Goal: Information Seeking & Learning: Find contact information

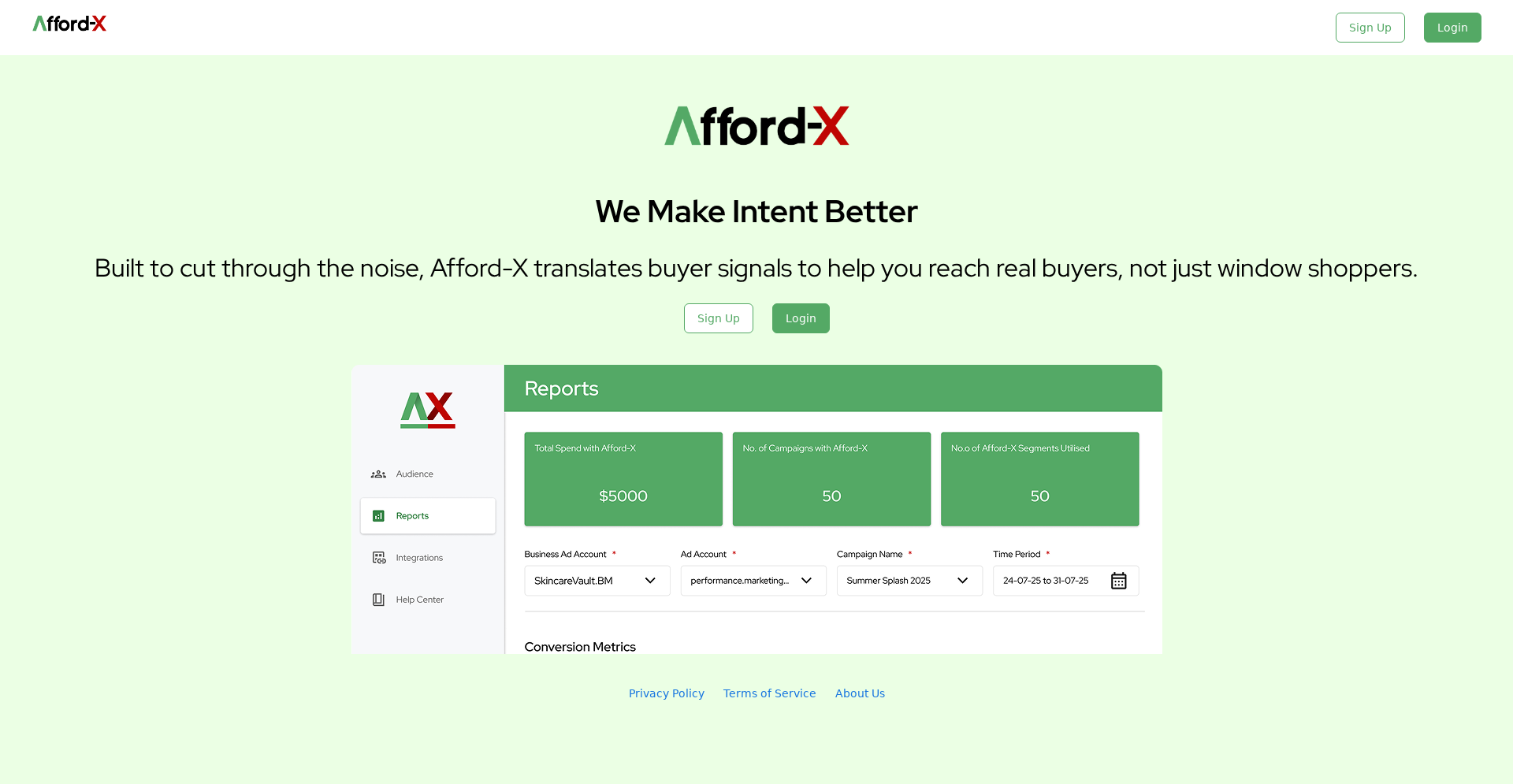
click at [1015, 254] on p "Built to cut through the noise, Afford-X translates buyer signals to help you r…" at bounding box center [757, 267] width 1324 height 34
click at [1454, 31] on div "Login" at bounding box center [1453, 27] width 58 height 30
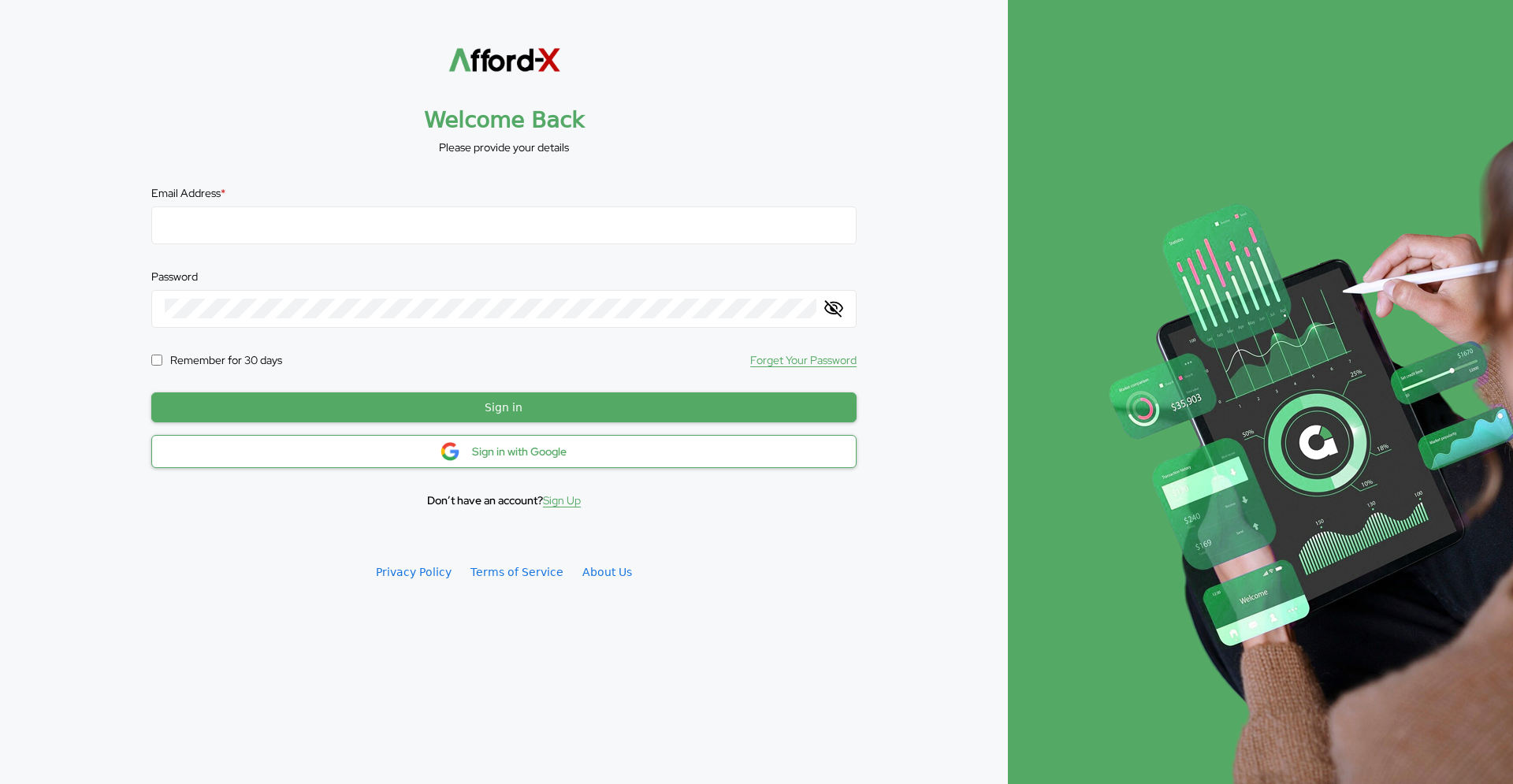
click at [499, 456] on div "Sign in with Google" at bounding box center [519, 451] width 95 height 14
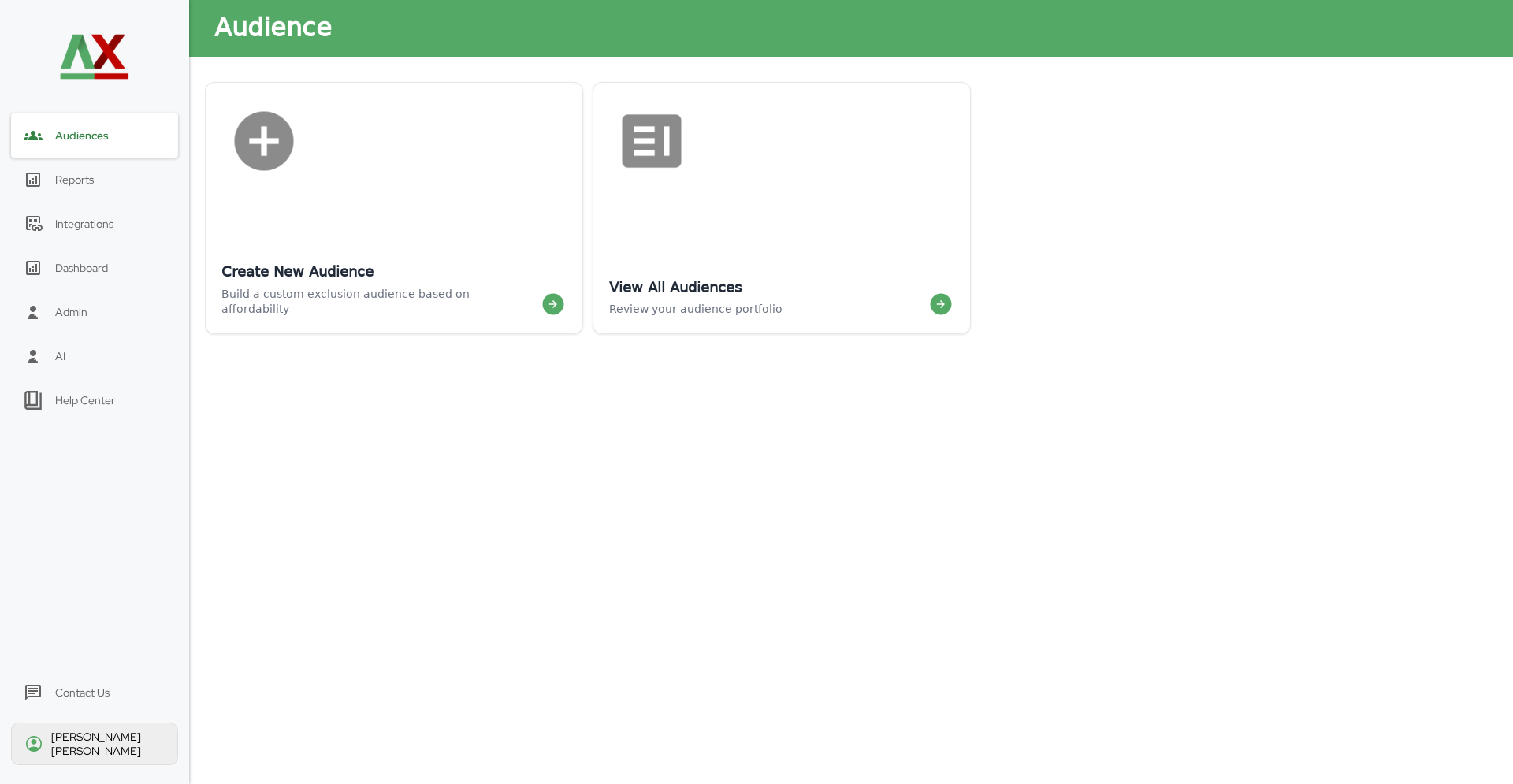
click at [114, 750] on div "[PERSON_NAME]" at bounding box center [107, 744] width 113 height 28
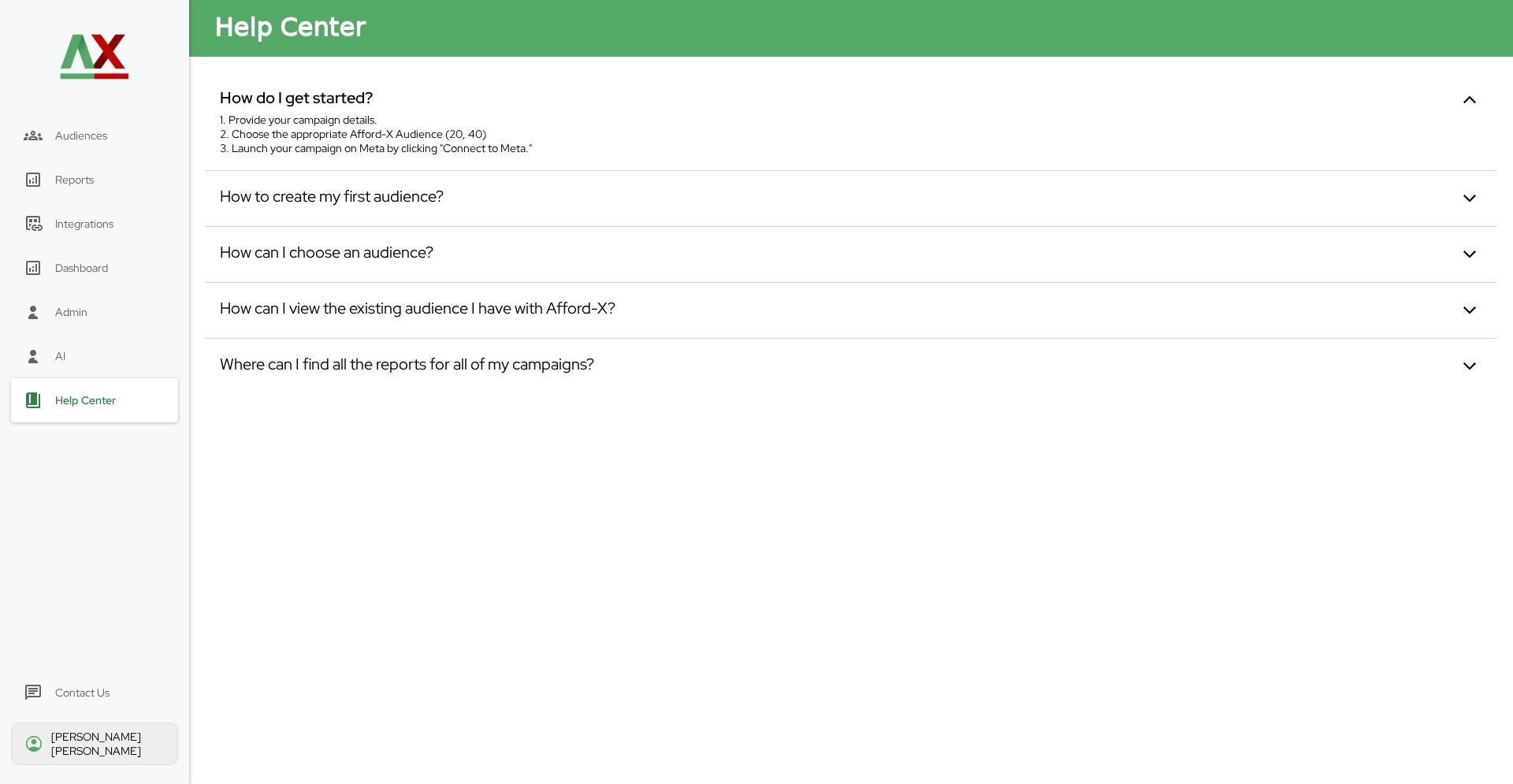
click at [111, 704] on div "Contact Us" at bounding box center [94, 692] width 167 height 44
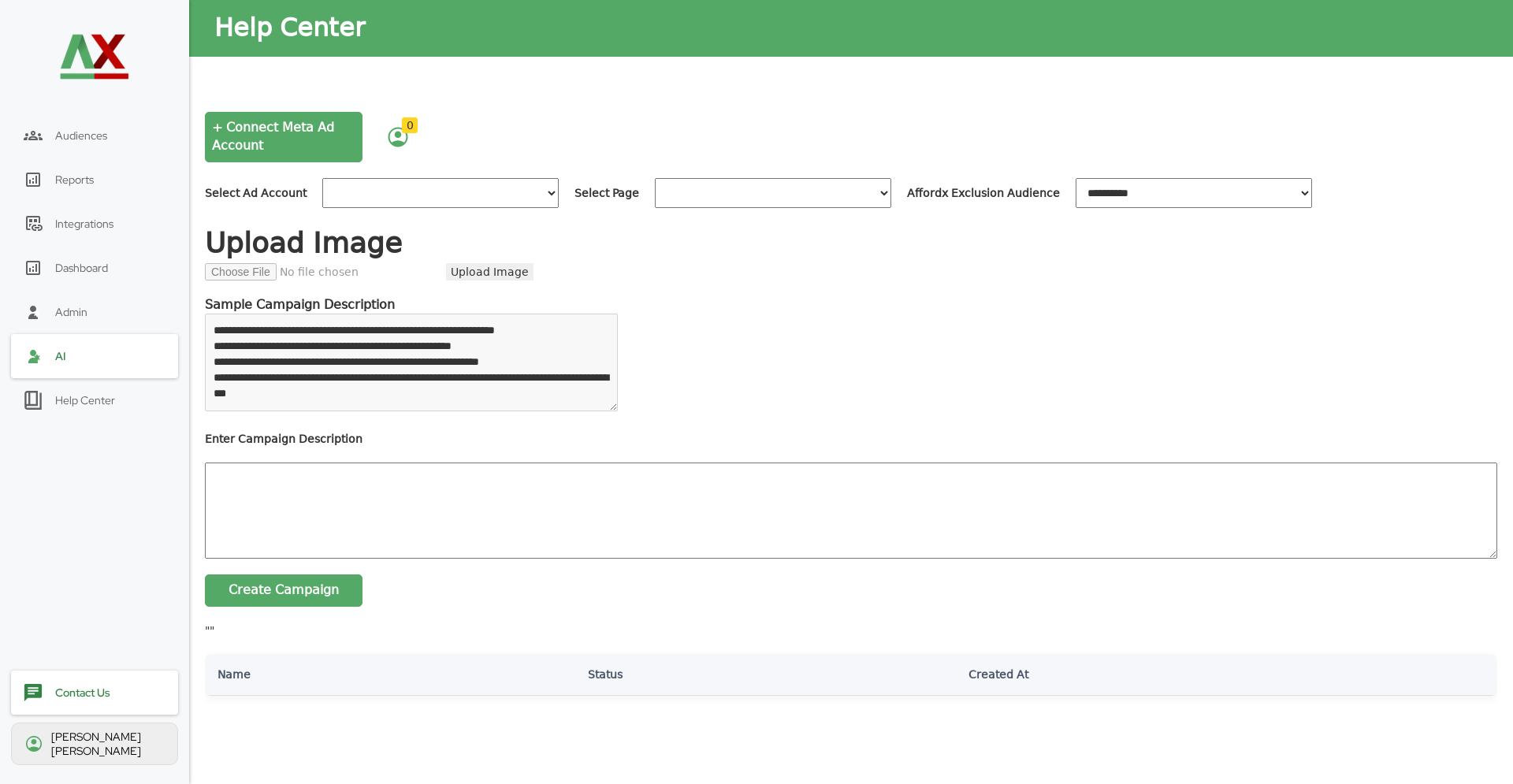
click at [68, 399] on div "Help Center" at bounding box center [85, 399] width 60 height 14
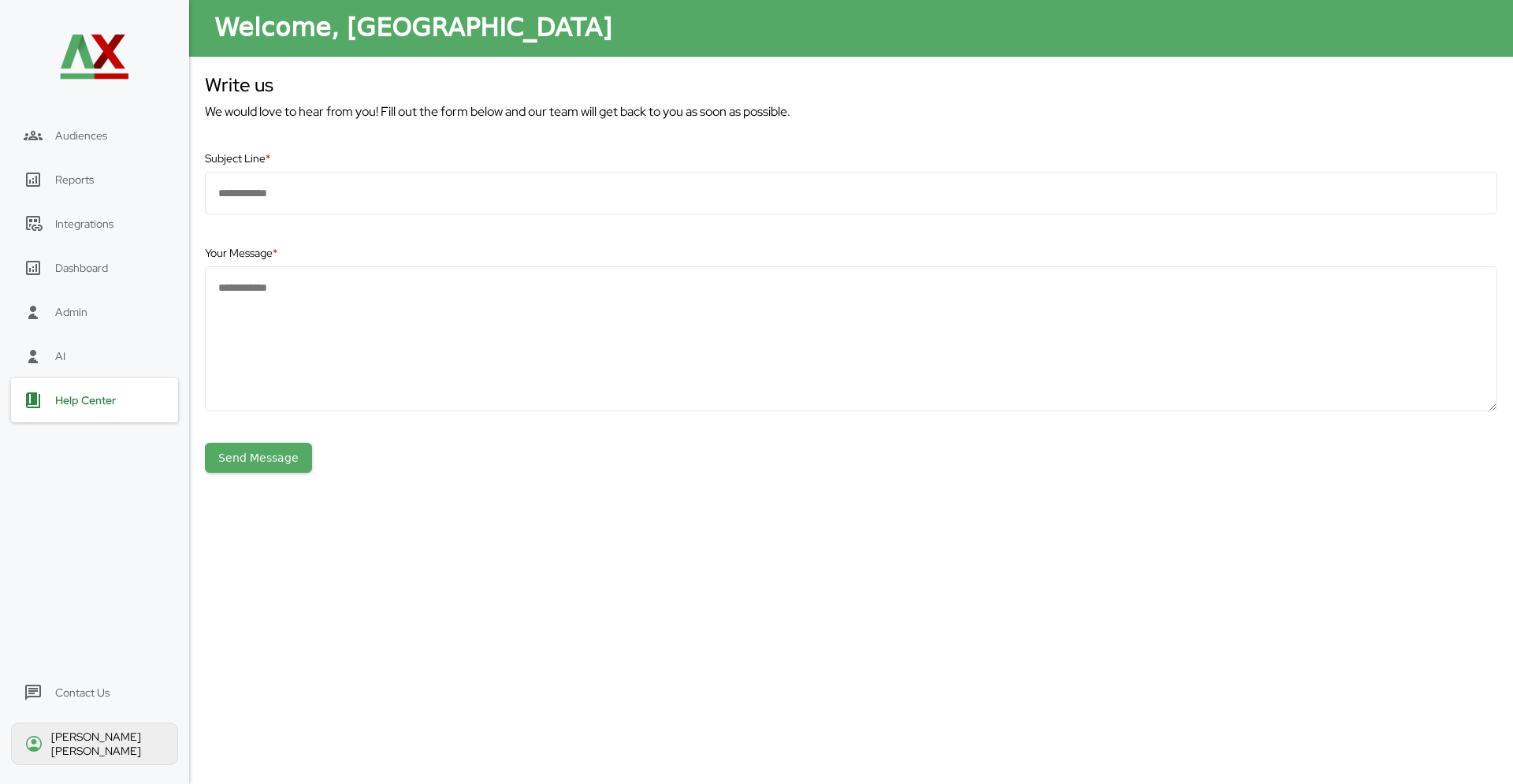
click at [78, 353] on div "AI" at bounding box center [94, 356] width 167 height 44
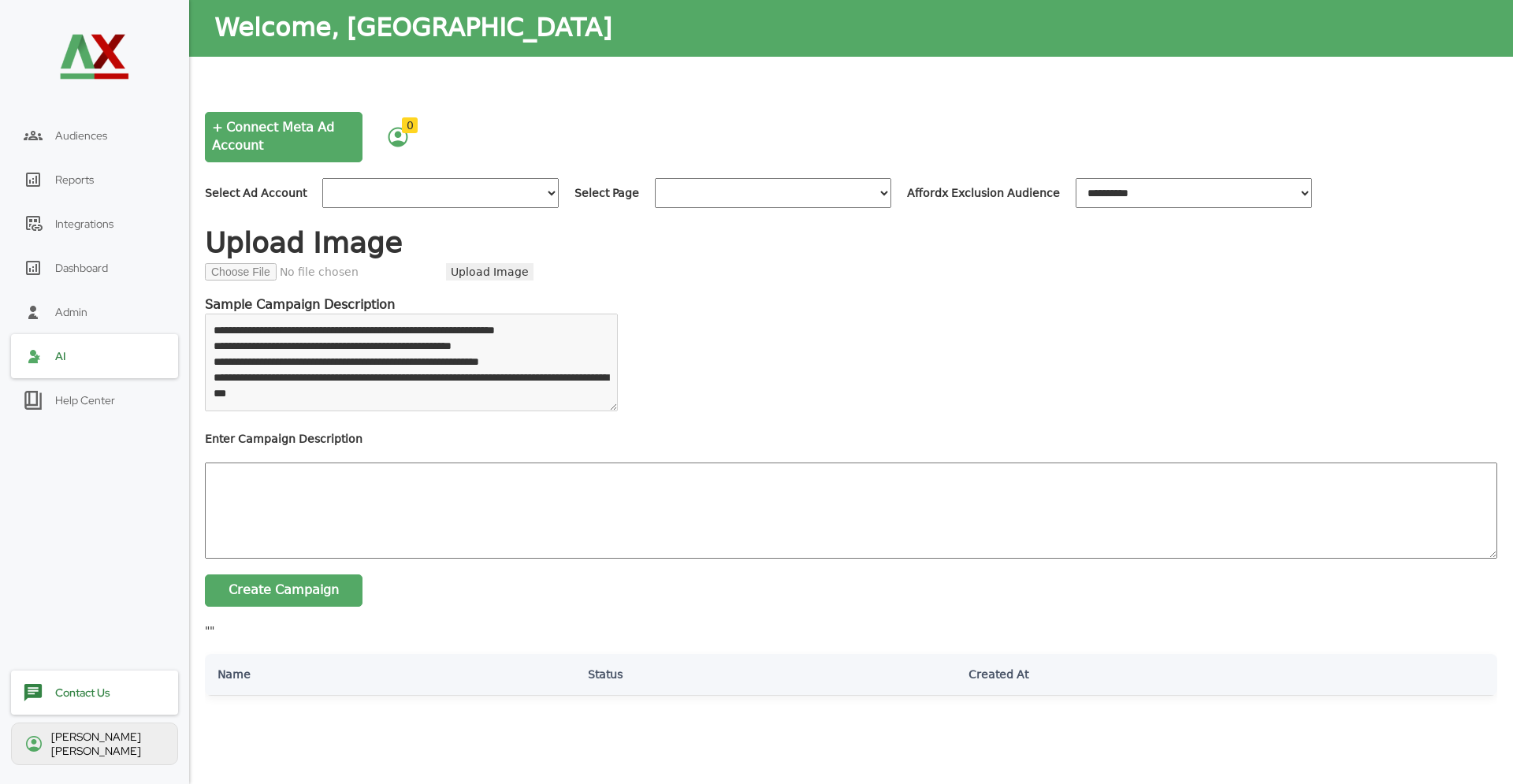
click at [84, 321] on div "Admin" at bounding box center [94, 311] width 167 height 44
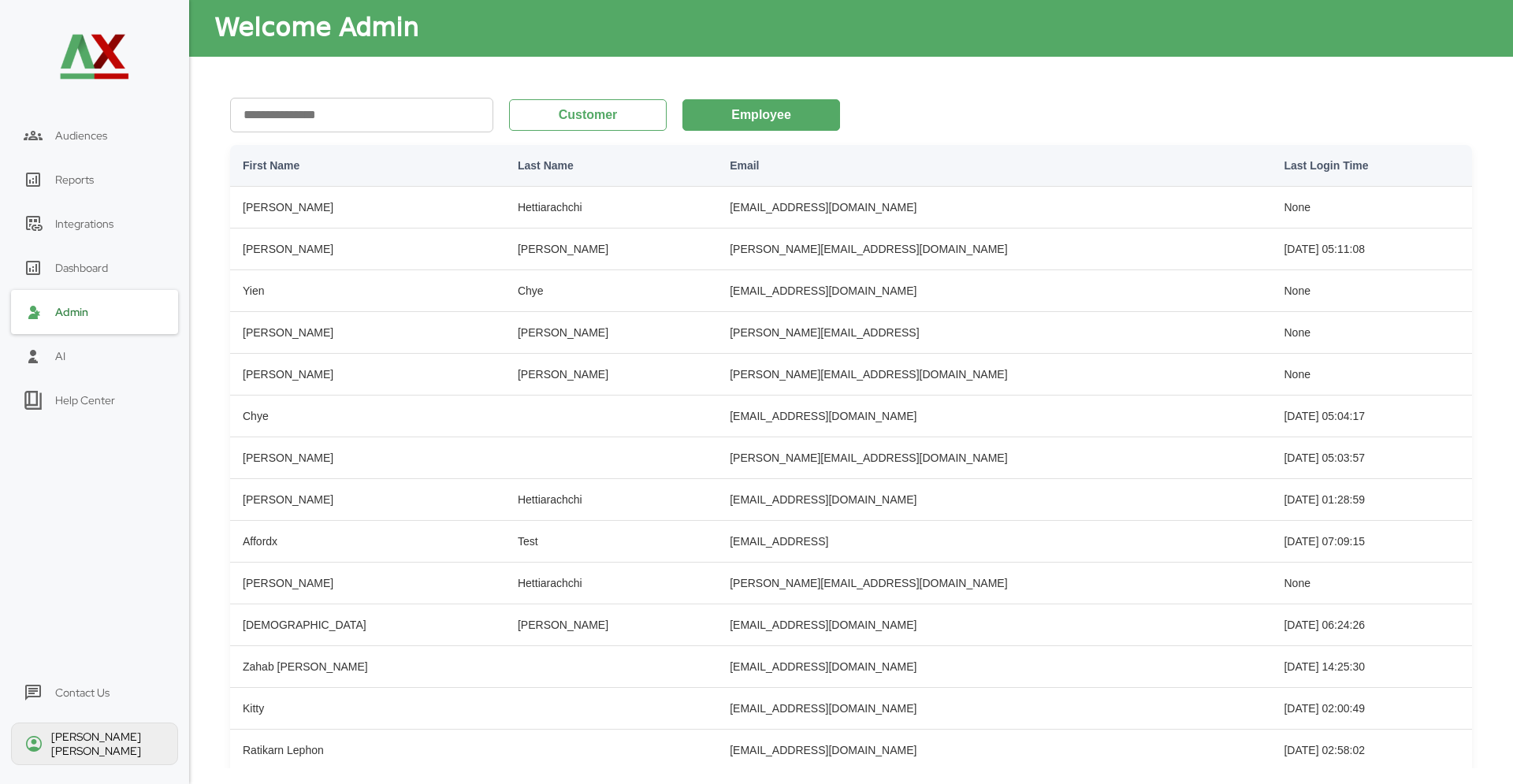
click at [75, 267] on div "Dashboard" at bounding box center [82, 267] width 53 height 14
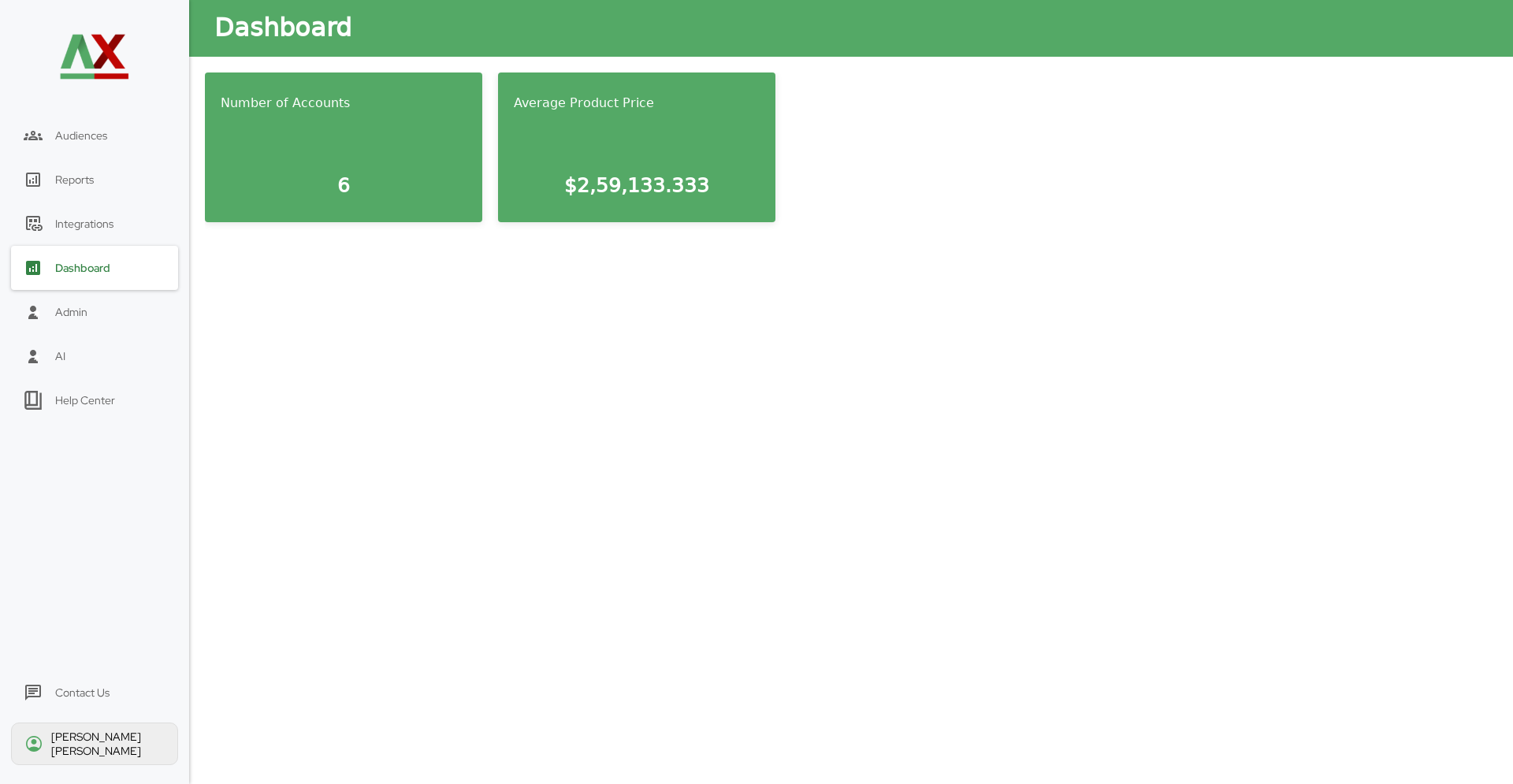
click at [78, 224] on div "Integrations" at bounding box center [84, 224] width 59 height 14
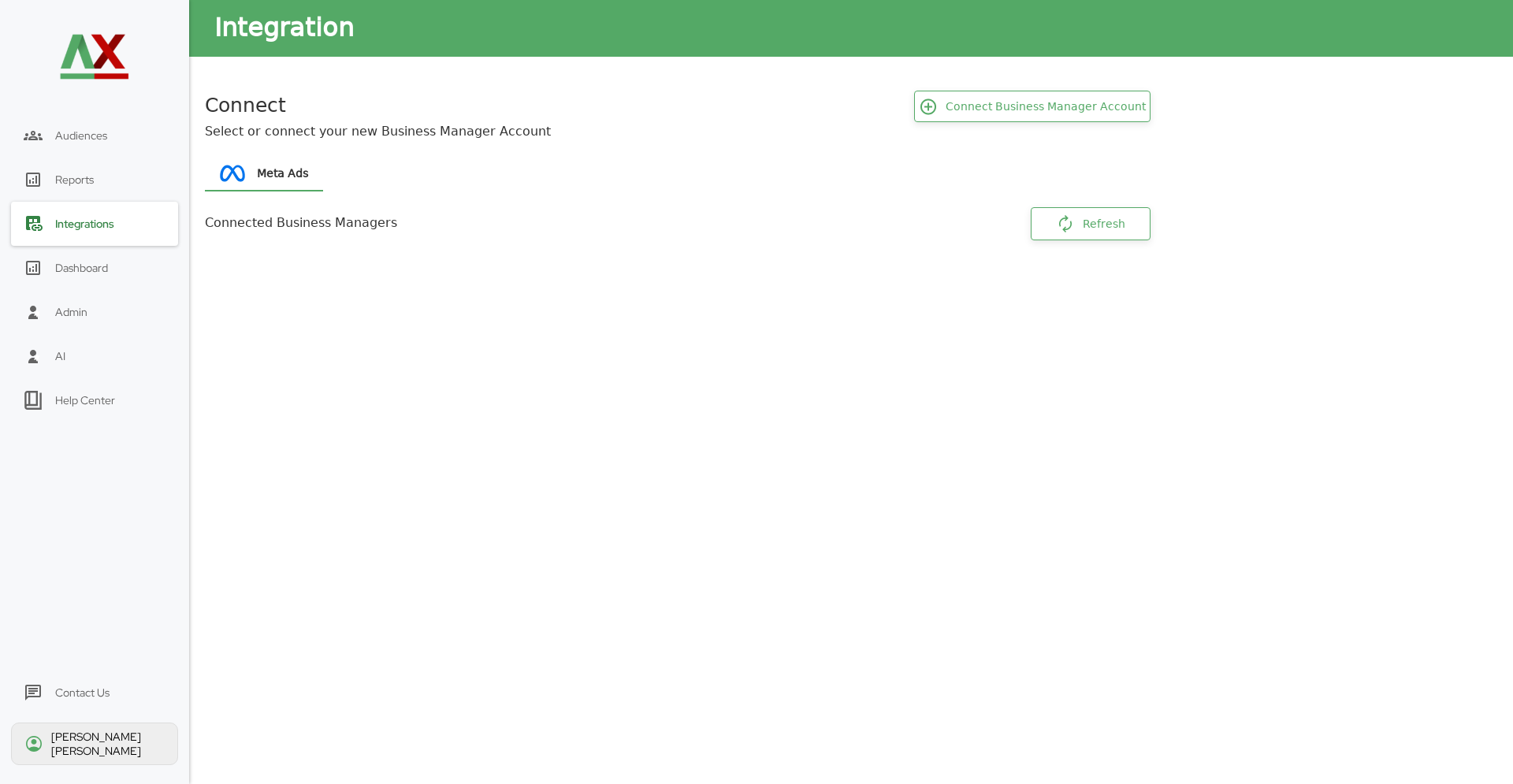
click at [73, 187] on div "Reports" at bounding box center [94, 179] width 167 height 44
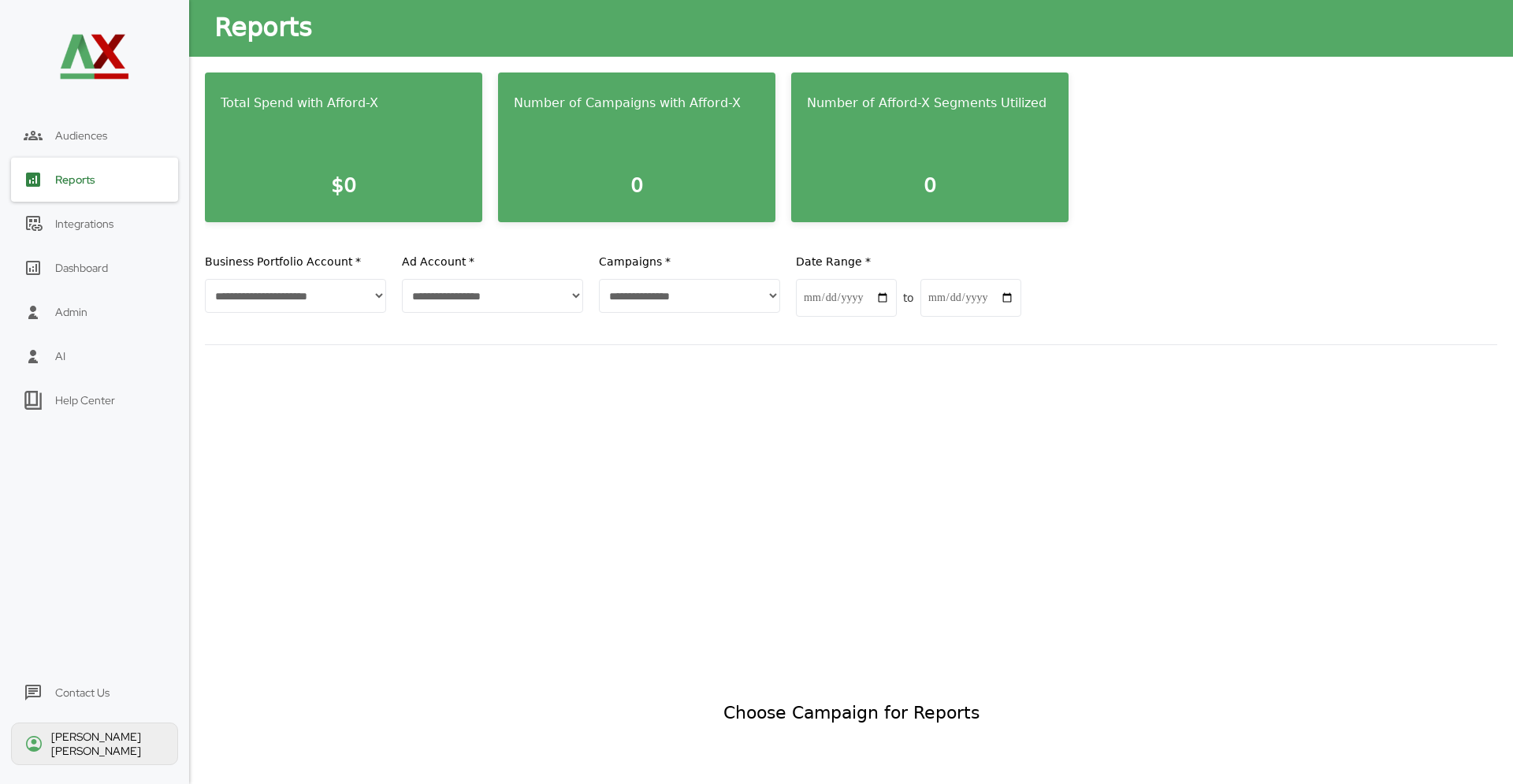
click at [83, 139] on span "Audiences" at bounding box center [81, 135] width 52 height 14
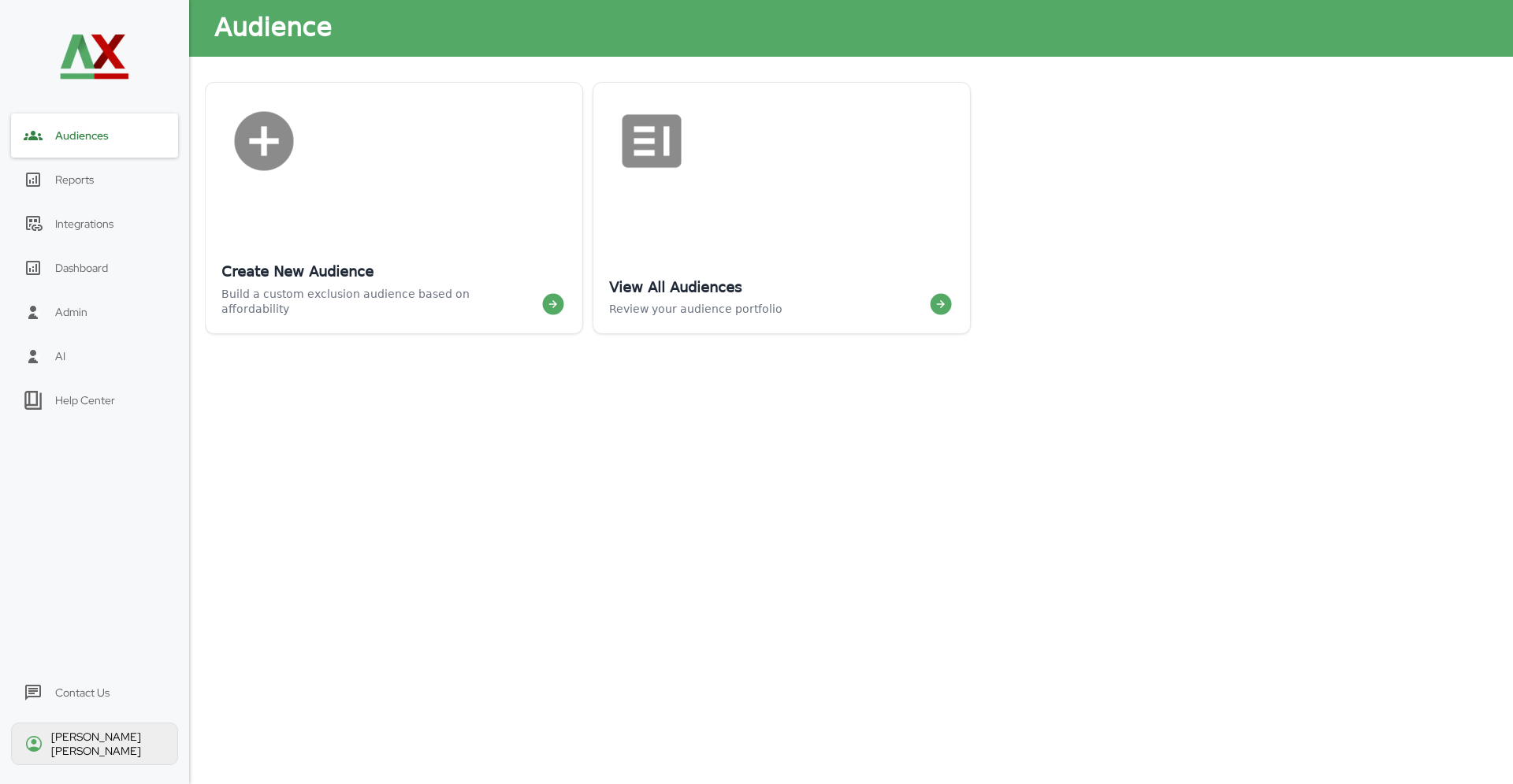
click at [81, 419] on div "Help Center" at bounding box center [94, 399] width 167 height 44
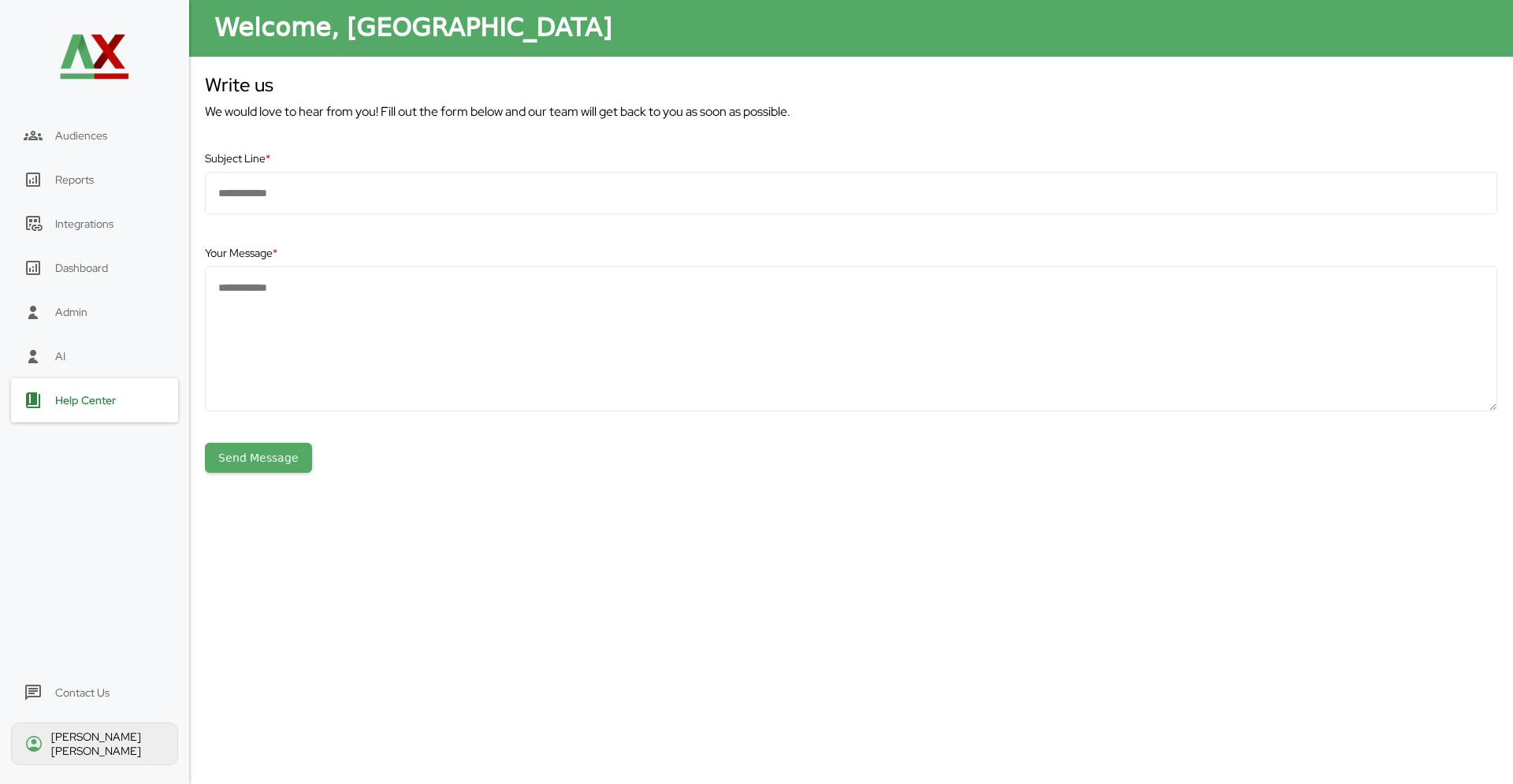
click at [89, 336] on div "AI" at bounding box center [94, 356] width 167 height 44
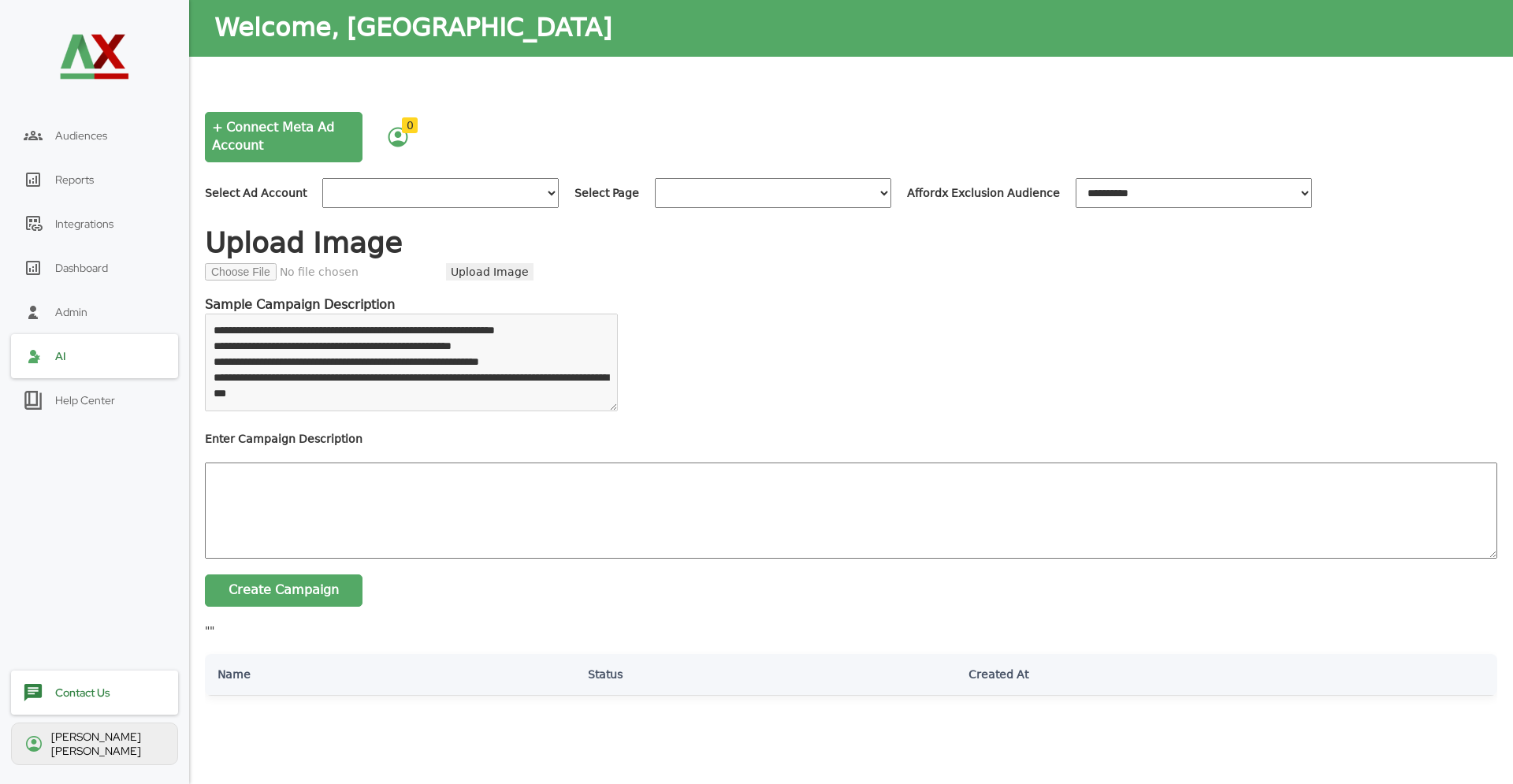
click at [86, 375] on div "AI" at bounding box center [94, 356] width 167 height 44
click at [97, 318] on div "Admin" at bounding box center [94, 311] width 167 height 44
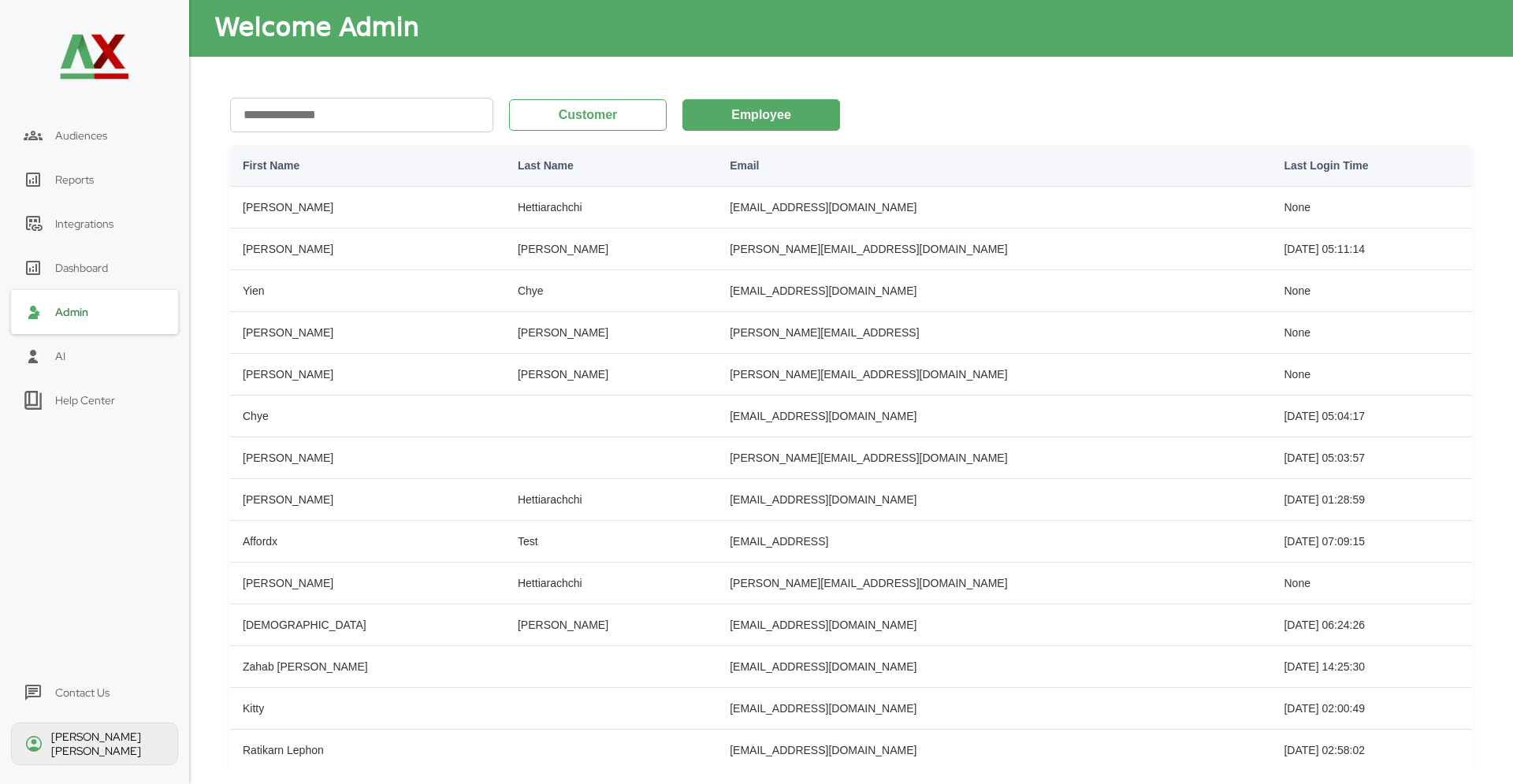
click at [95, 412] on div "Help Center" at bounding box center [94, 399] width 167 height 44
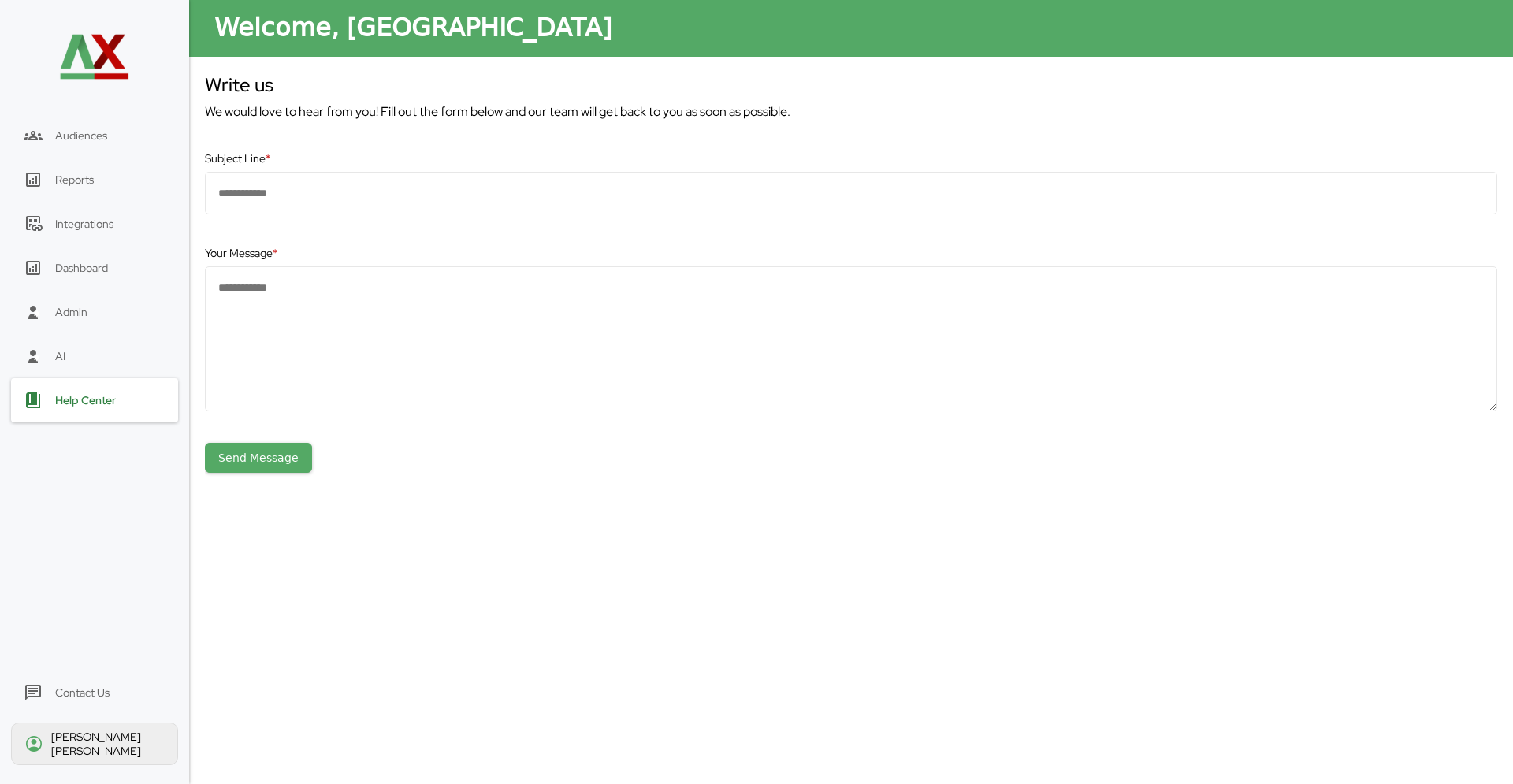
click at [95, 402] on div "Help Center" at bounding box center [86, 399] width 61 height 14
click at [88, 269] on div "Dashboard" at bounding box center [82, 267] width 53 height 14
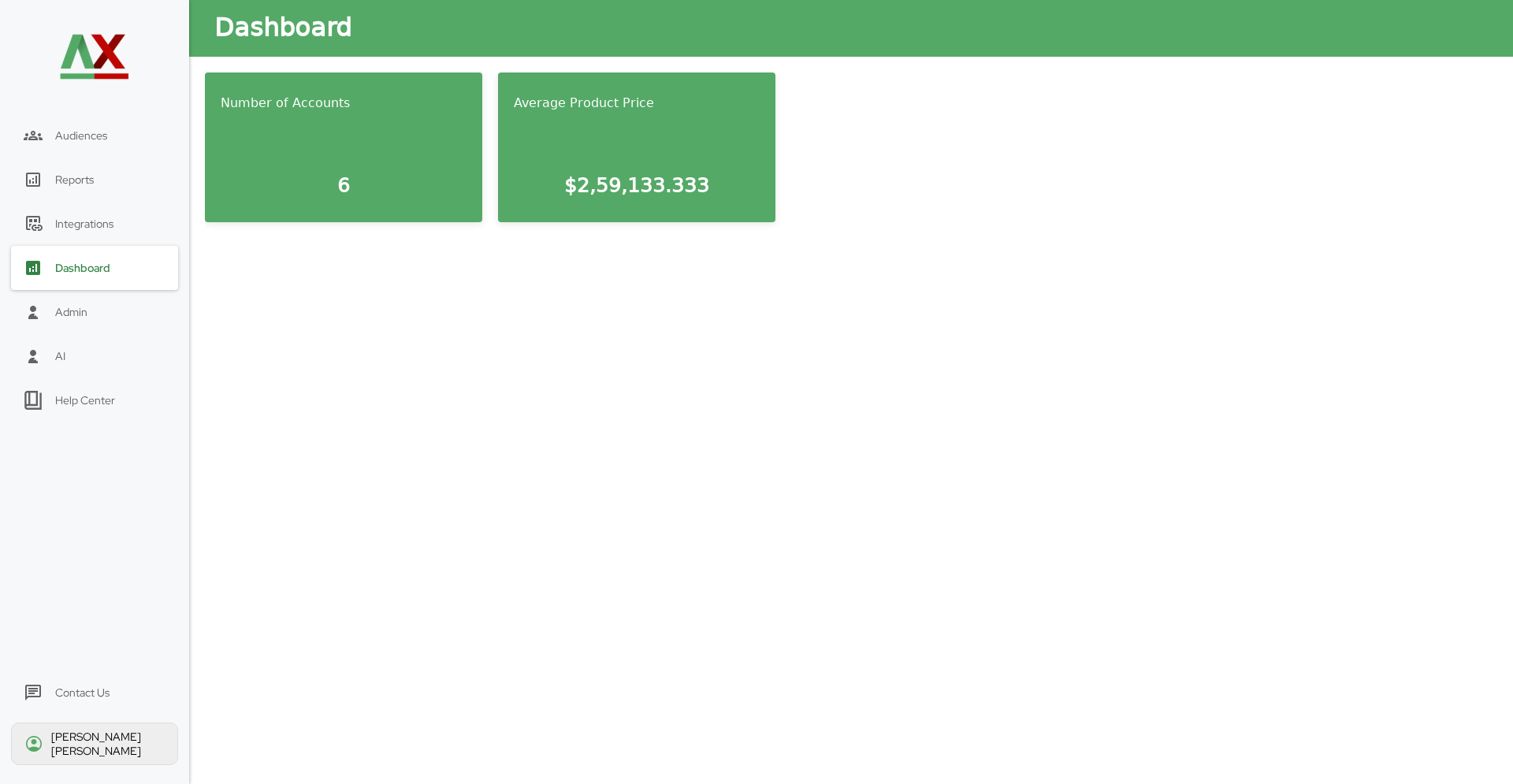
click at [78, 755] on div "[PERSON_NAME]" at bounding box center [107, 744] width 113 height 28
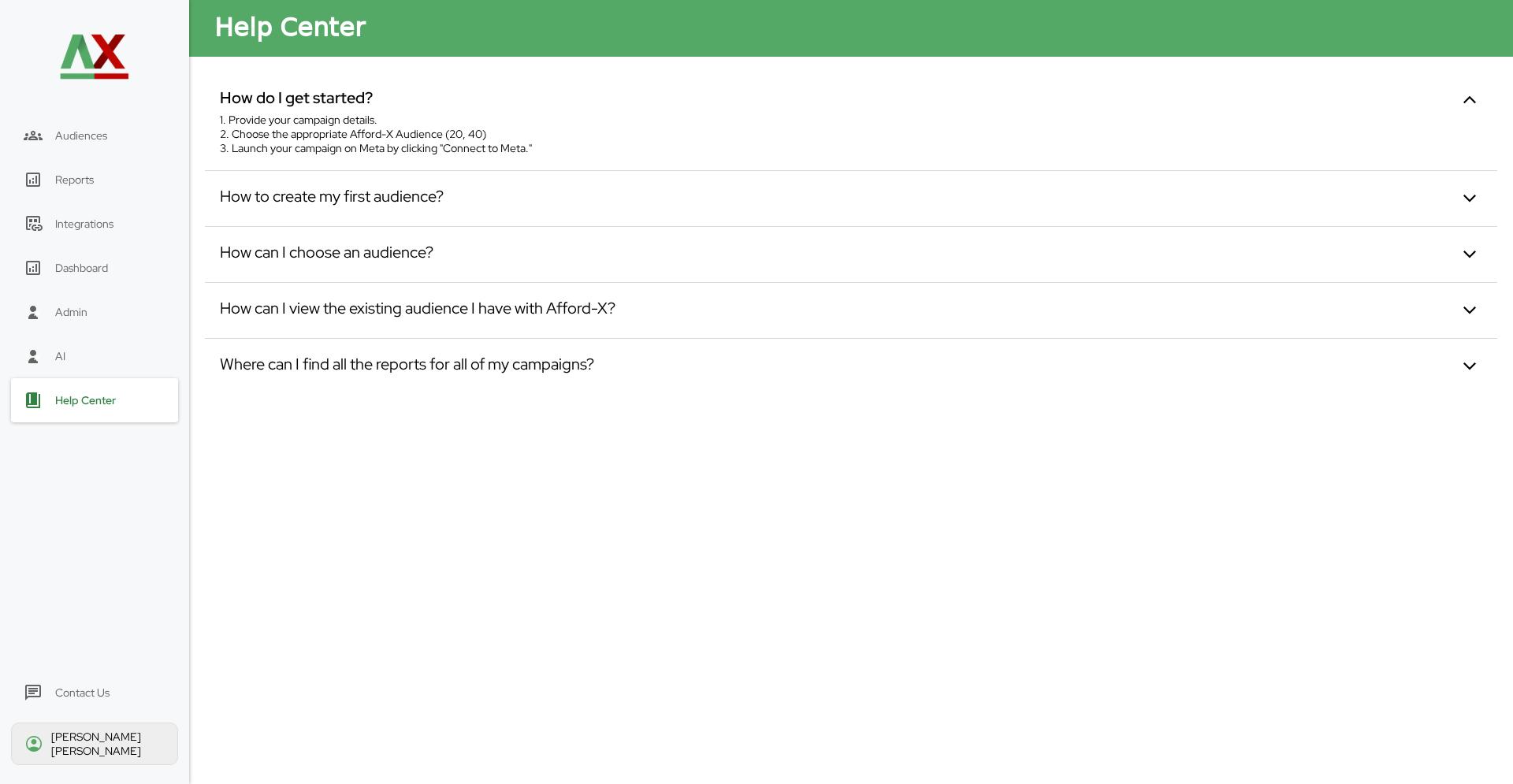
click at [80, 692] on div "Contact Us" at bounding box center [94, 692] width 167 height 44
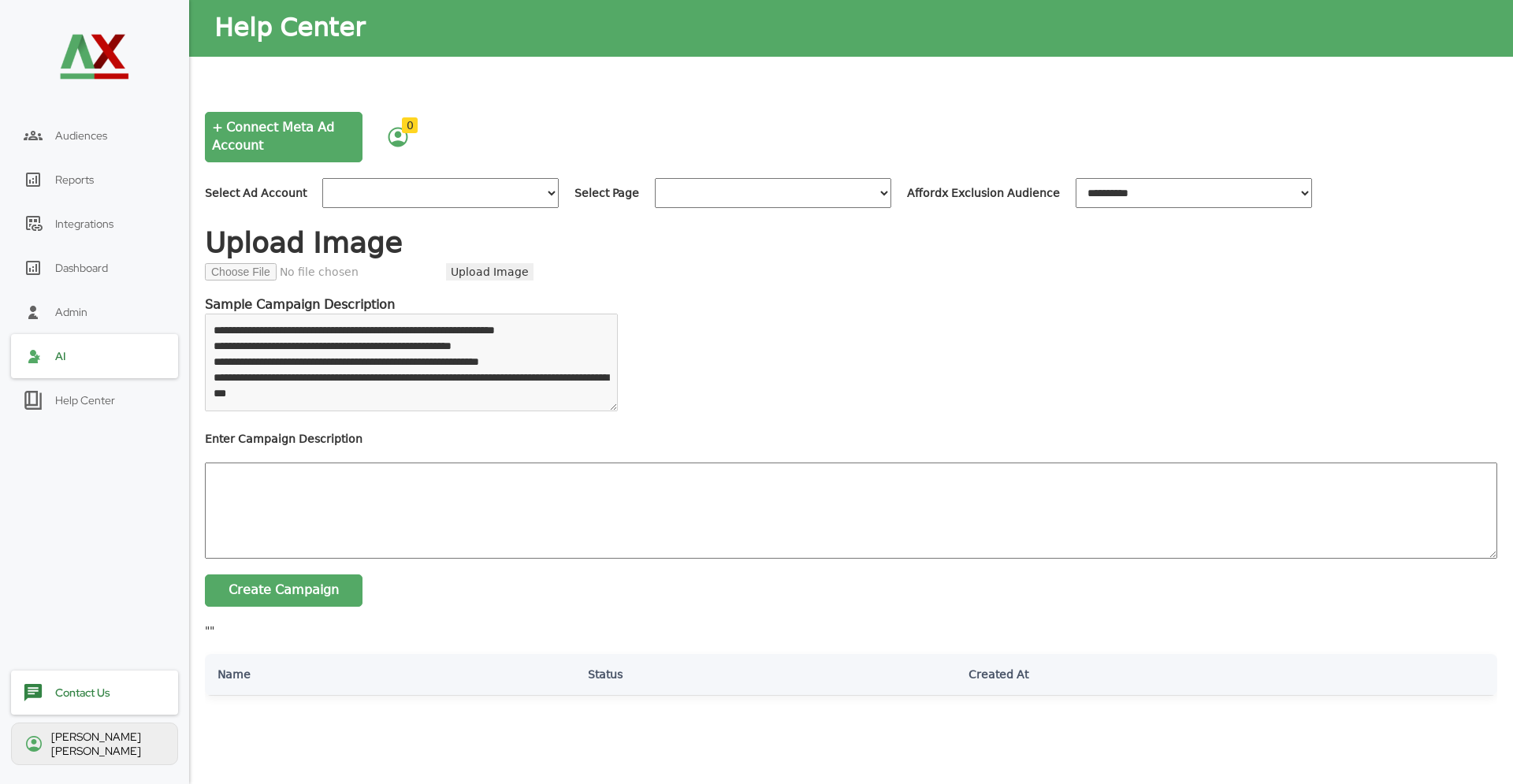
click at [85, 759] on div "[PERSON_NAME]" at bounding box center [94, 744] width 167 height 43
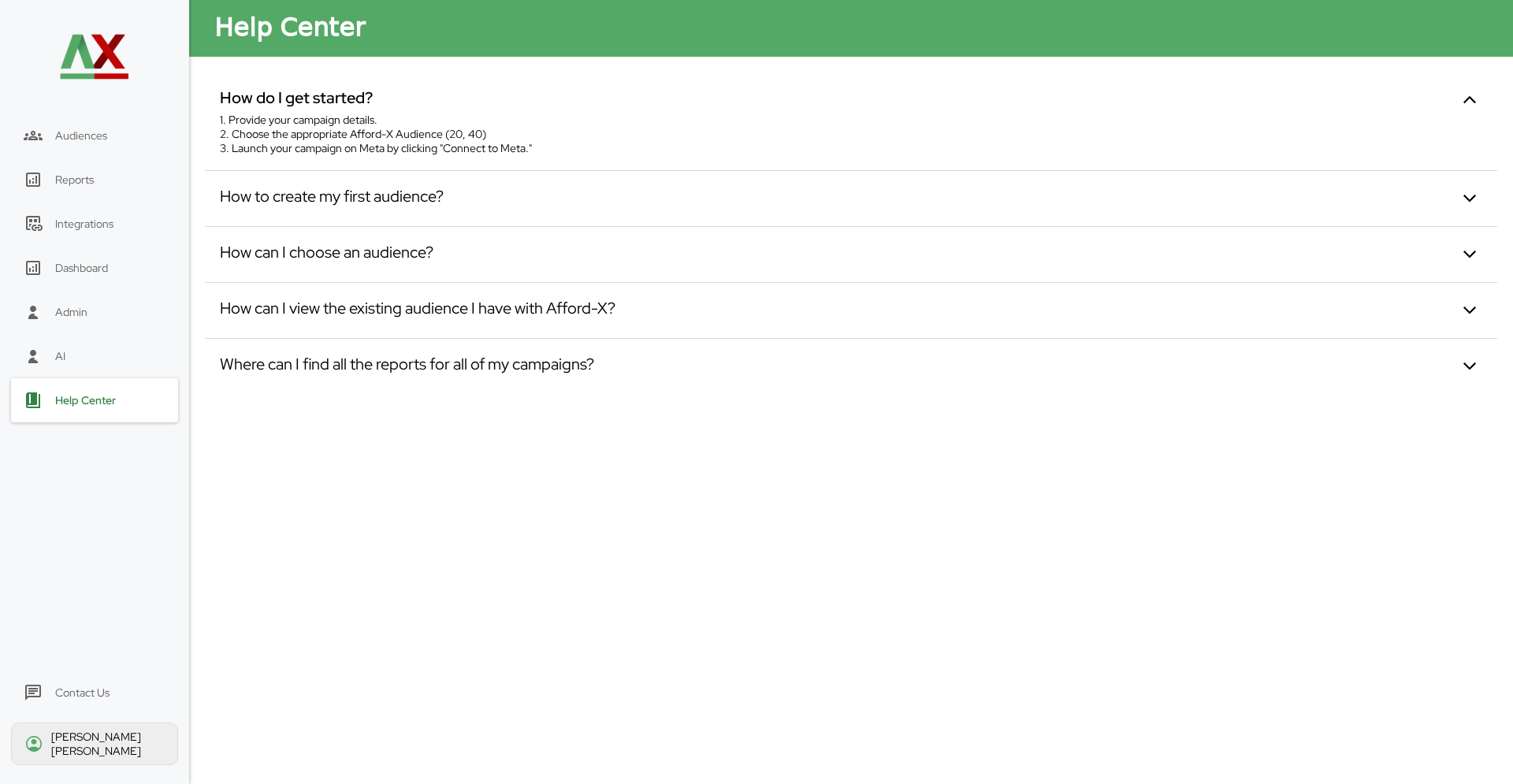
click at [82, 692] on div "Contact Us" at bounding box center [94, 692] width 167 height 44
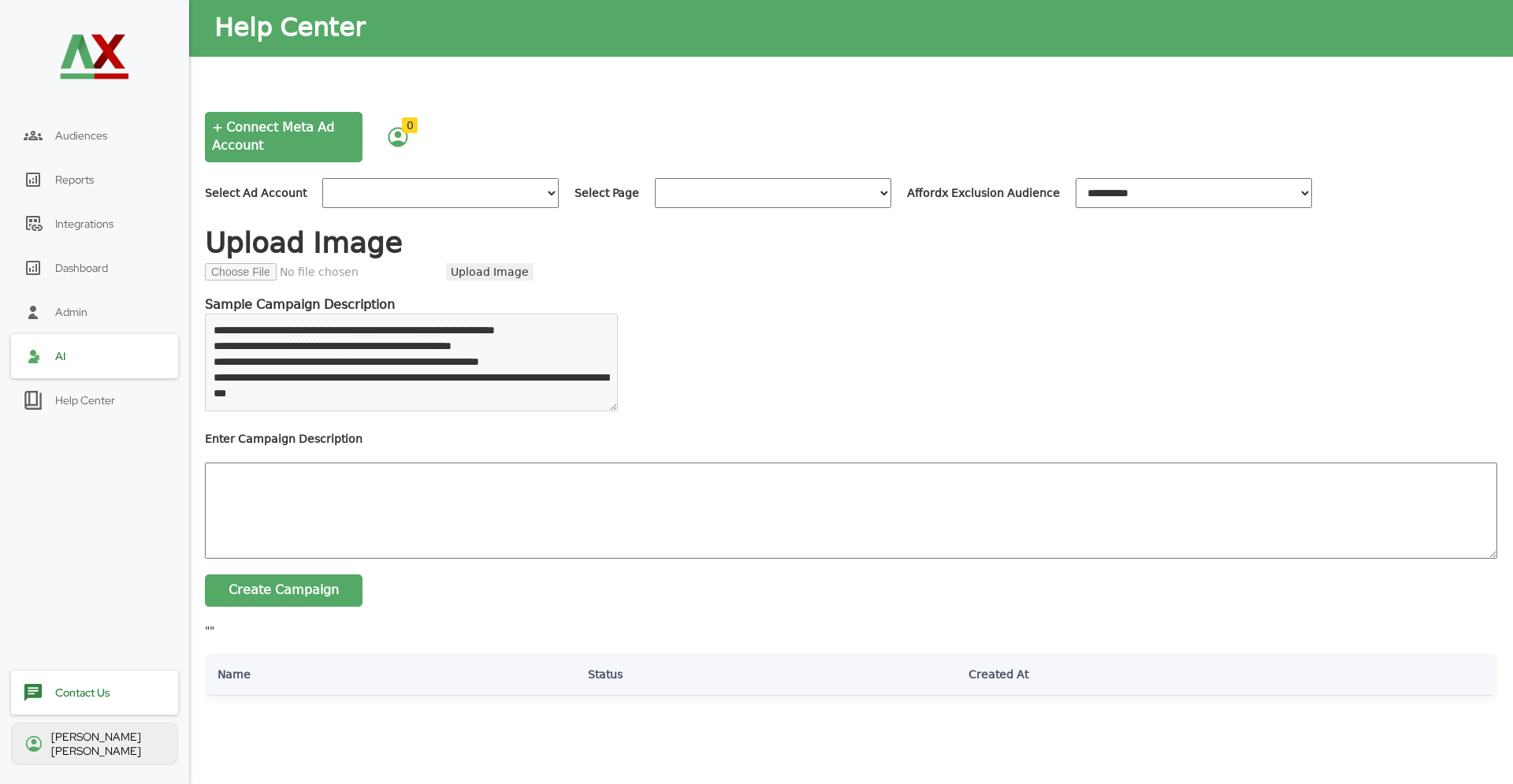
click at [81, 391] on div "Help Center" at bounding box center [94, 399] width 167 height 44
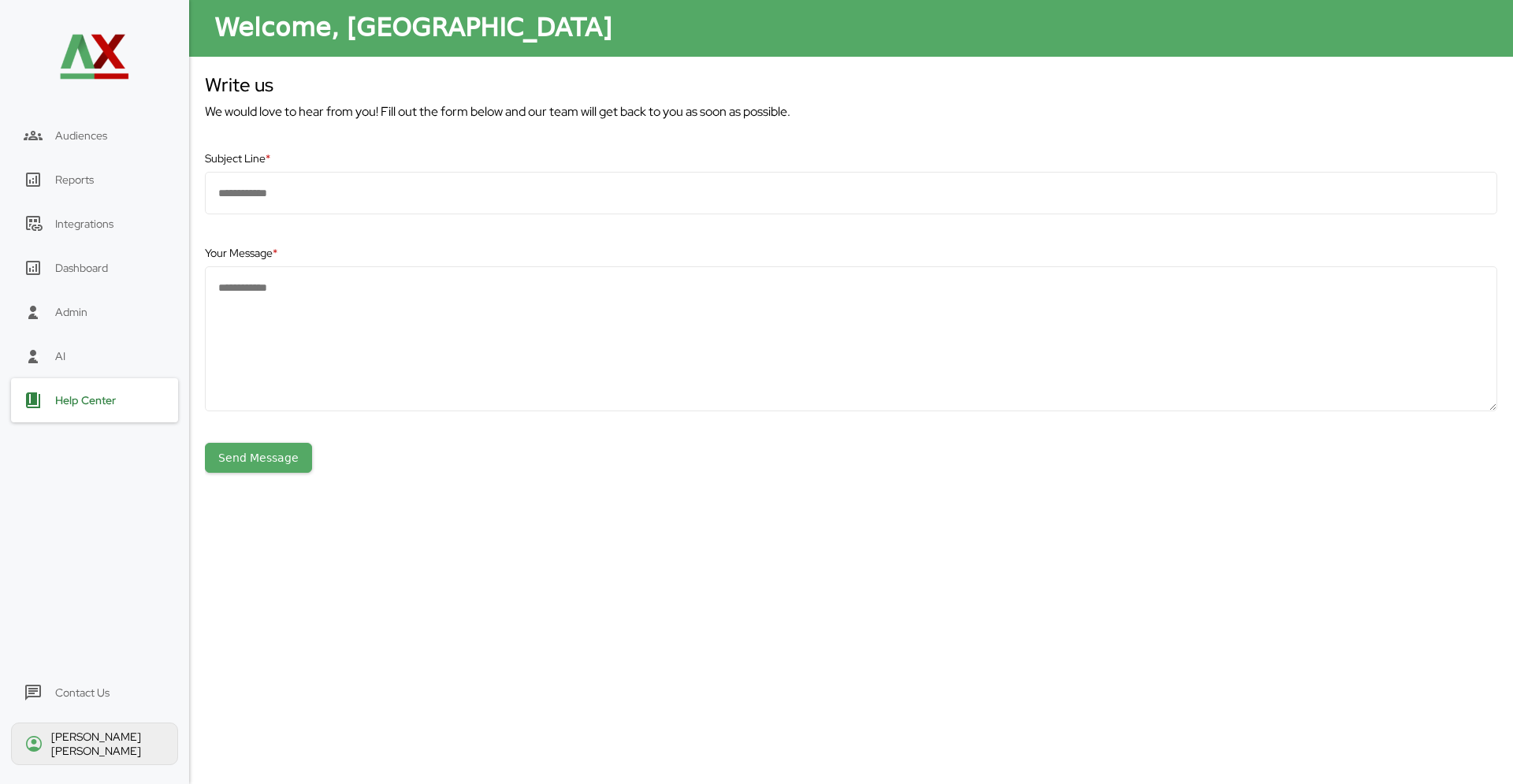
click at [92, 361] on div "AI" at bounding box center [94, 356] width 167 height 44
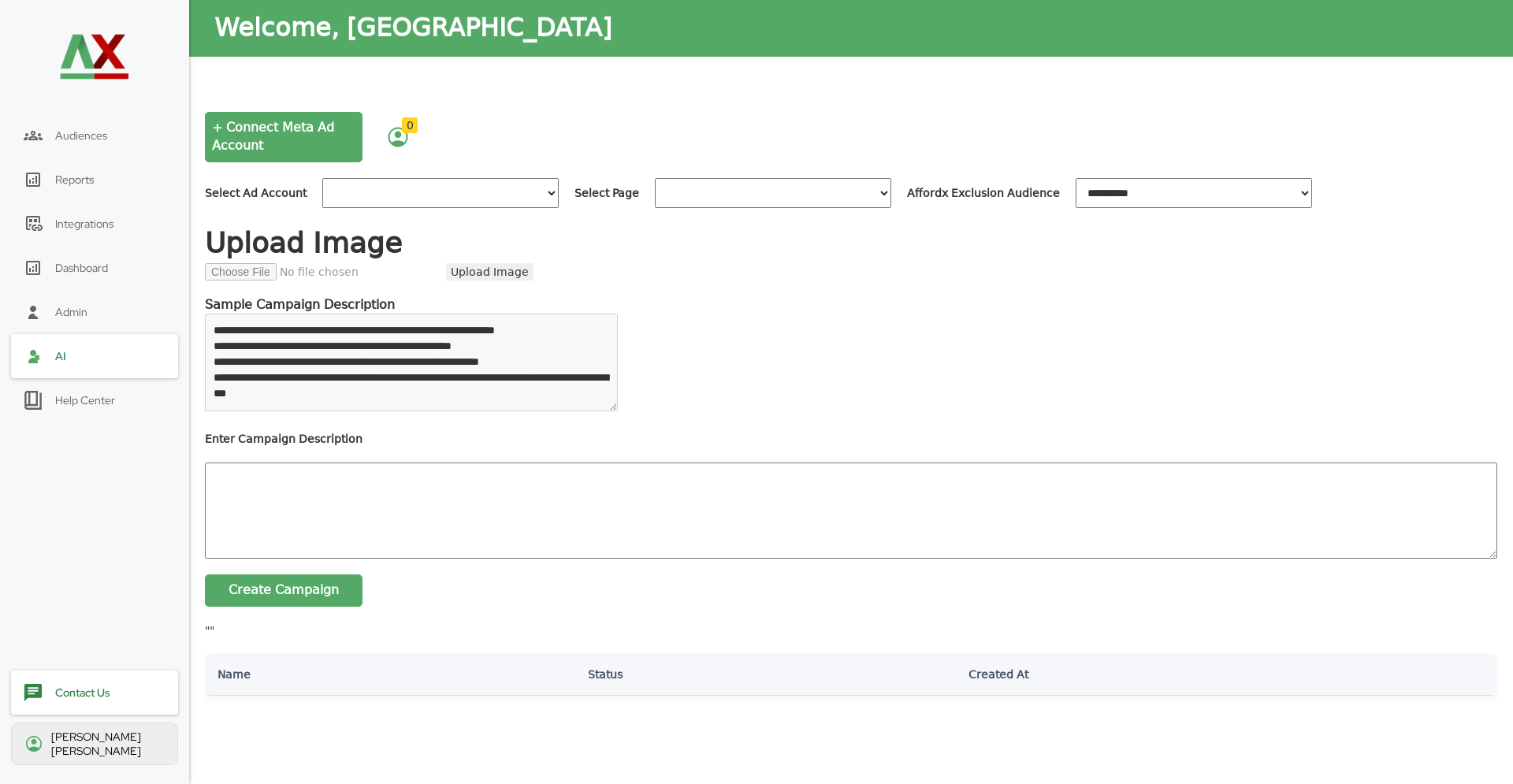
click at [91, 392] on div "Help Center" at bounding box center [94, 399] width 167 height 44
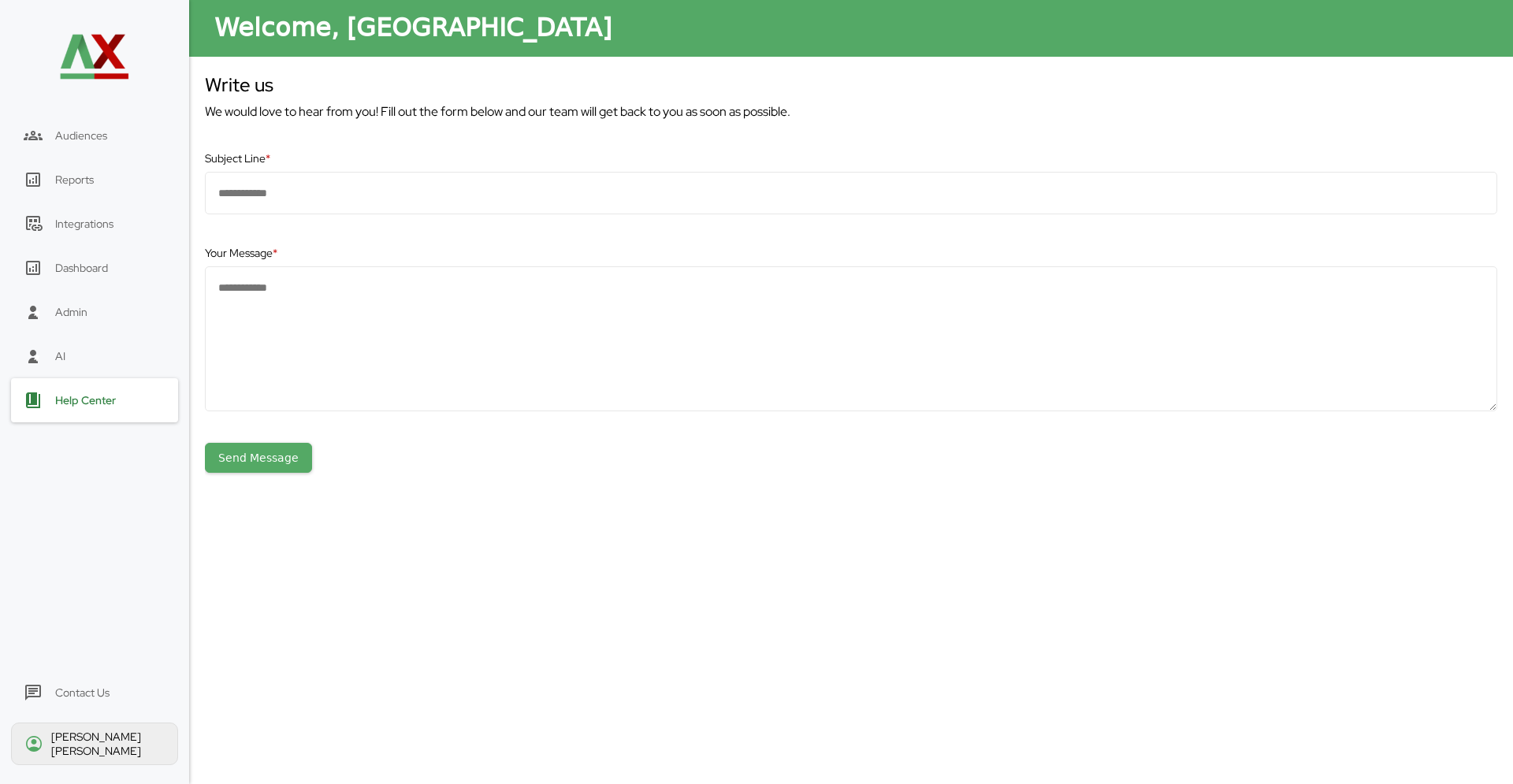
click at [91, 690] on div "Contact Us" at bounding box center [94, 692] width 167 height 44
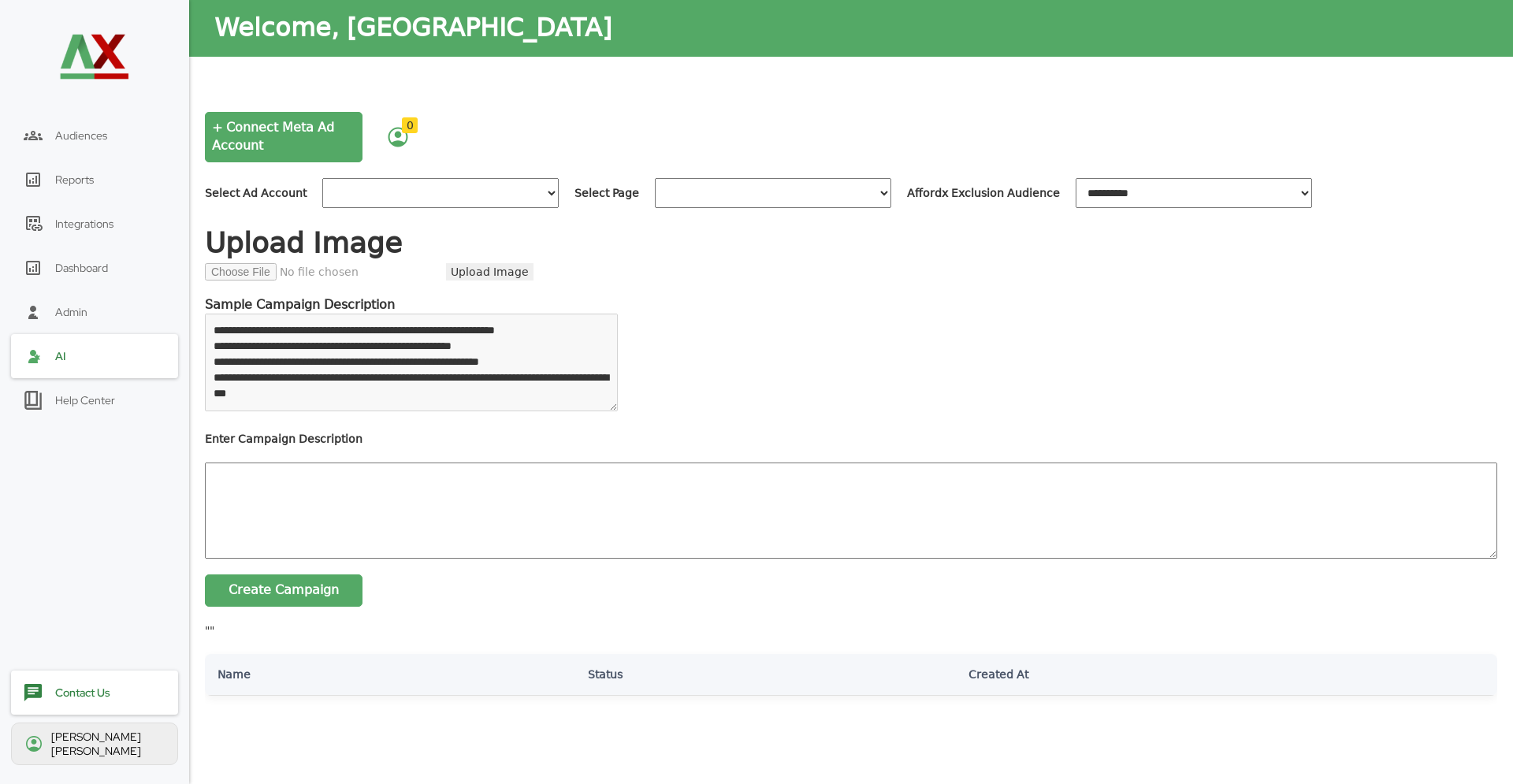
click at [119, 149] on div "Audiences" at bounding box center [94, 135] width 167 height 44
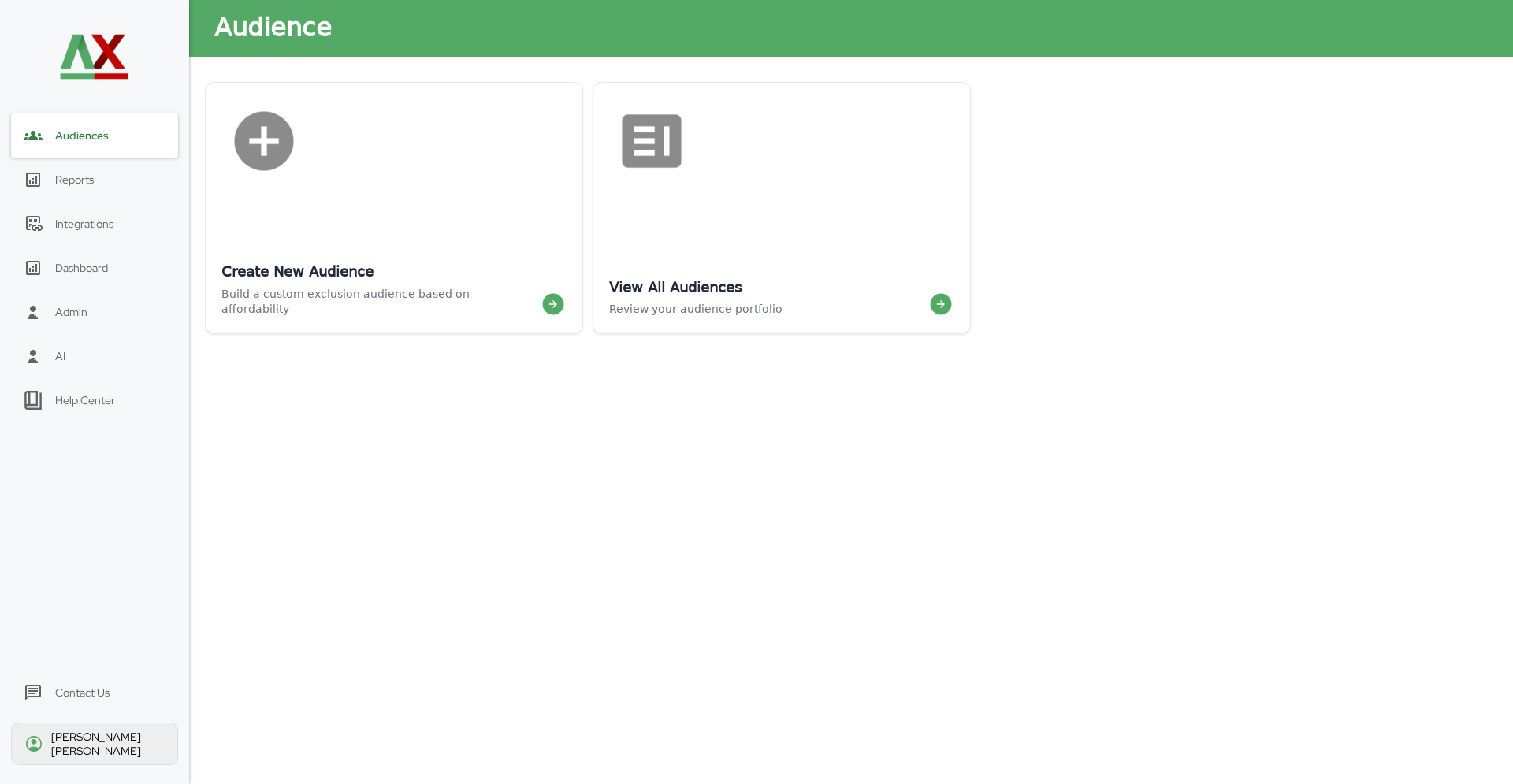
click at [109, 181] on div "Reports" at bounding box center [94, 179] width 167 height 44
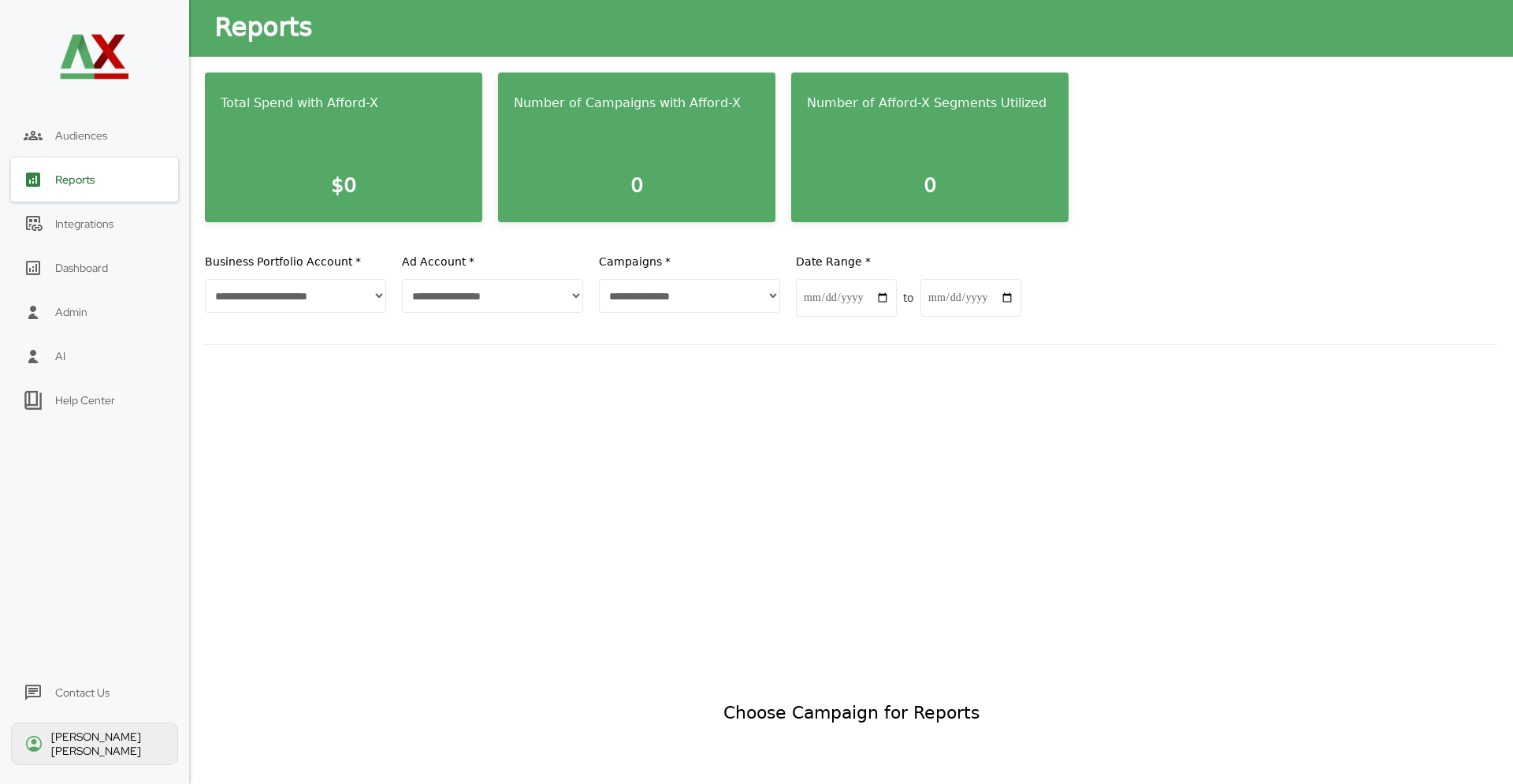
click at [112, 241] on div "Integrations" at bounding box center [94, 223] width 167 height 44
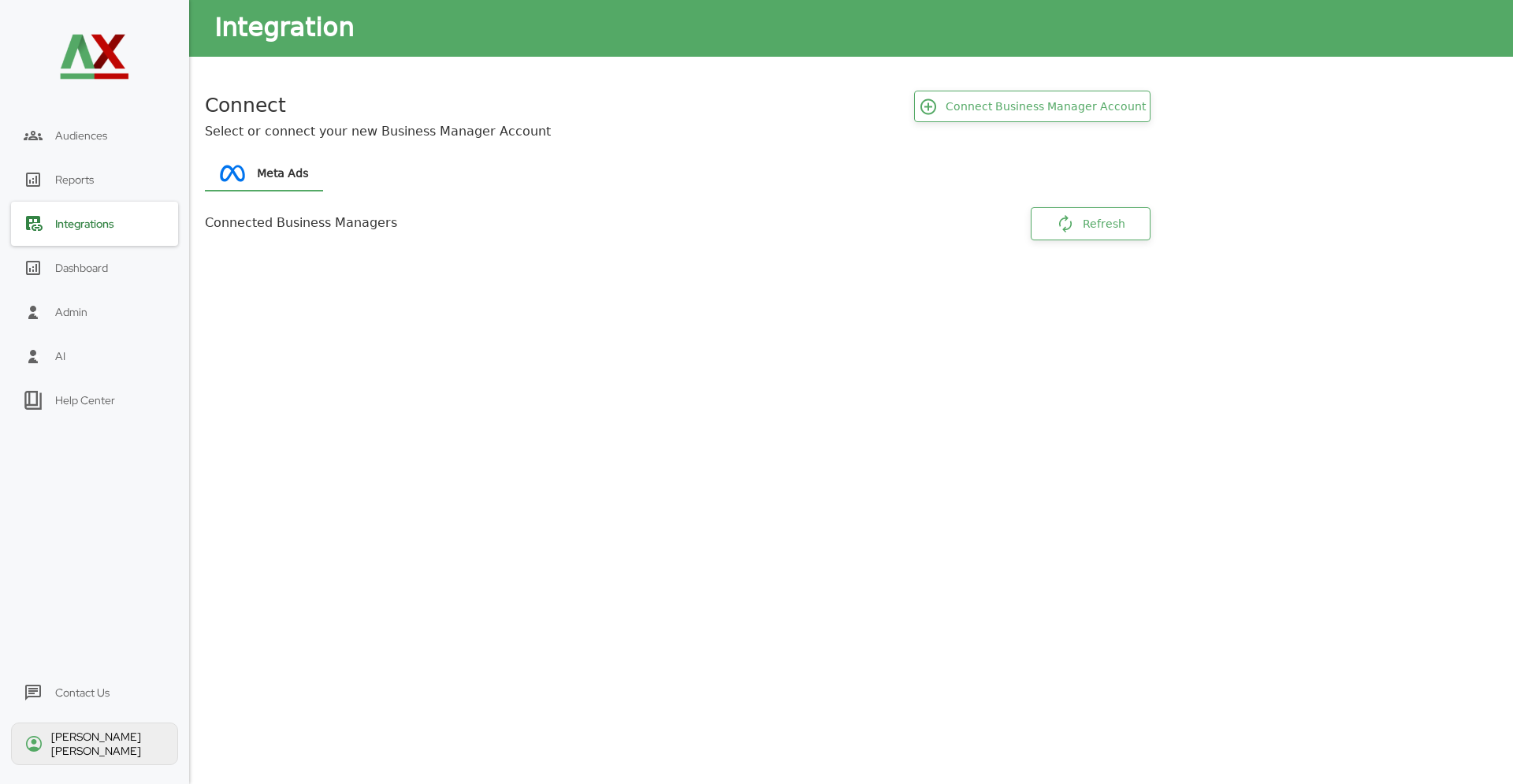
click at [100, 276] on div "Dashboard" at bounding box center [94, 267] width 167 height 44
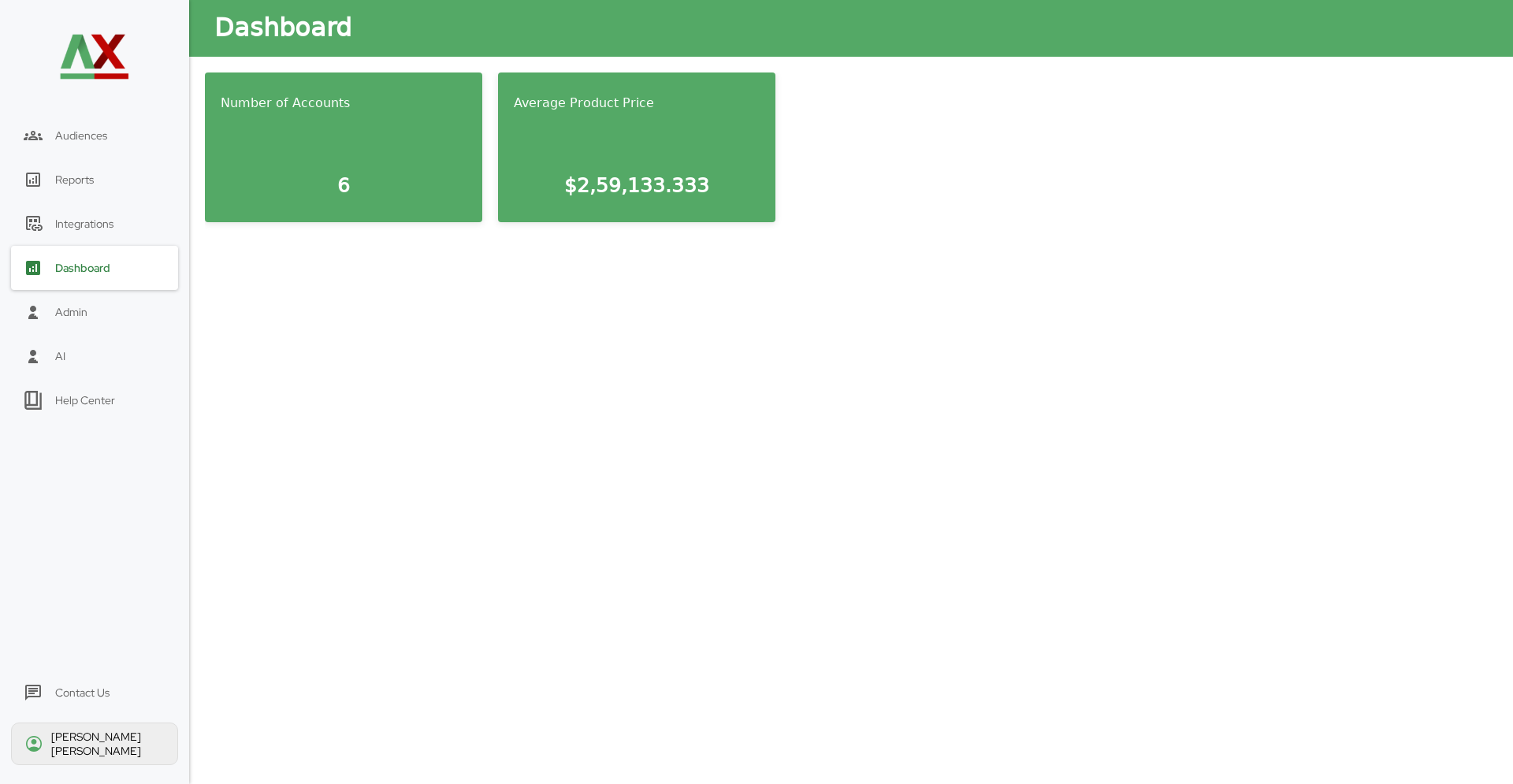
click at [104, 307] on div "Admin" at bounding box center [94, 311] width 167 height 44
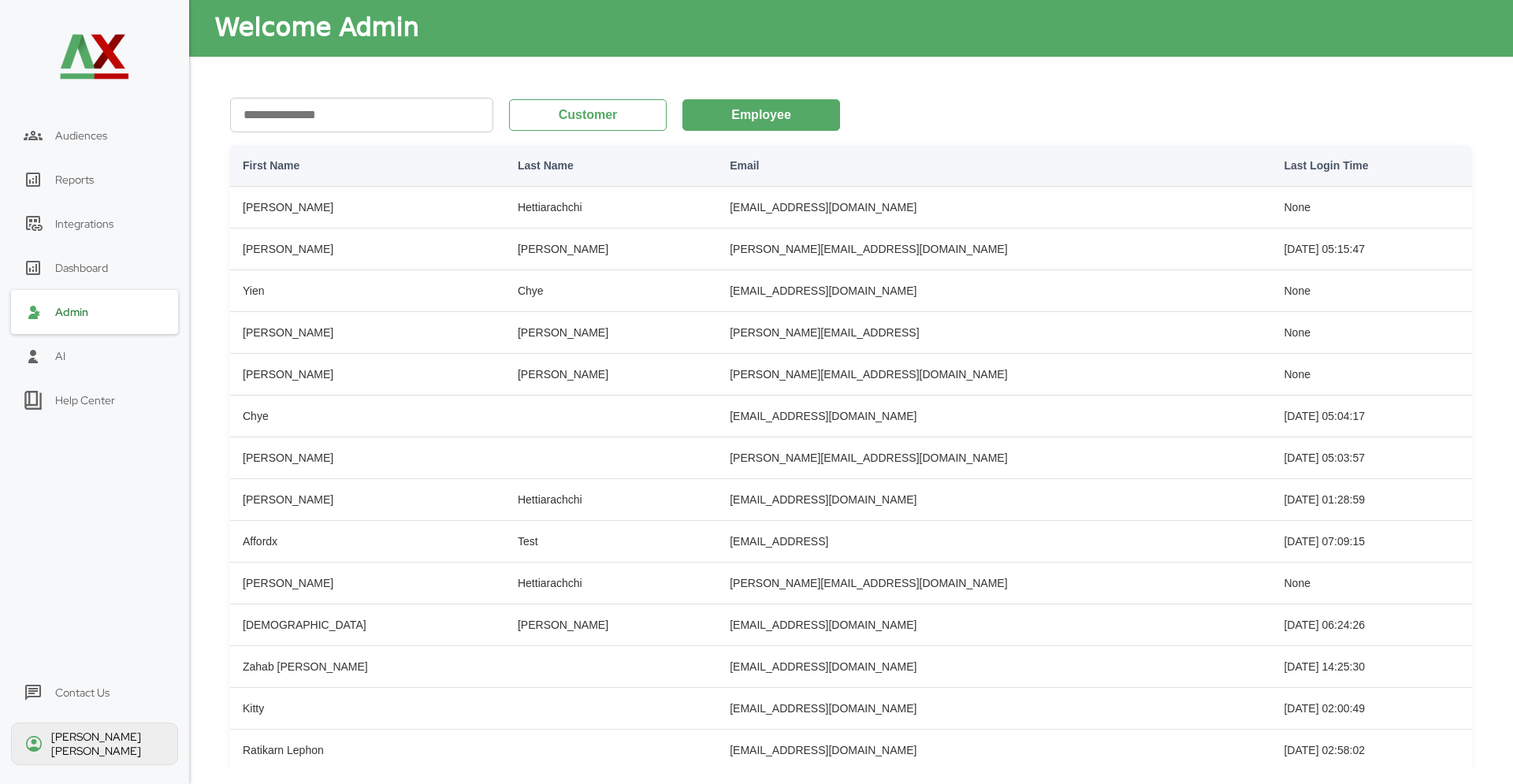
click at [107, 277] on div "Dashboard" at bounding box center [94, 267] width 167 height 44
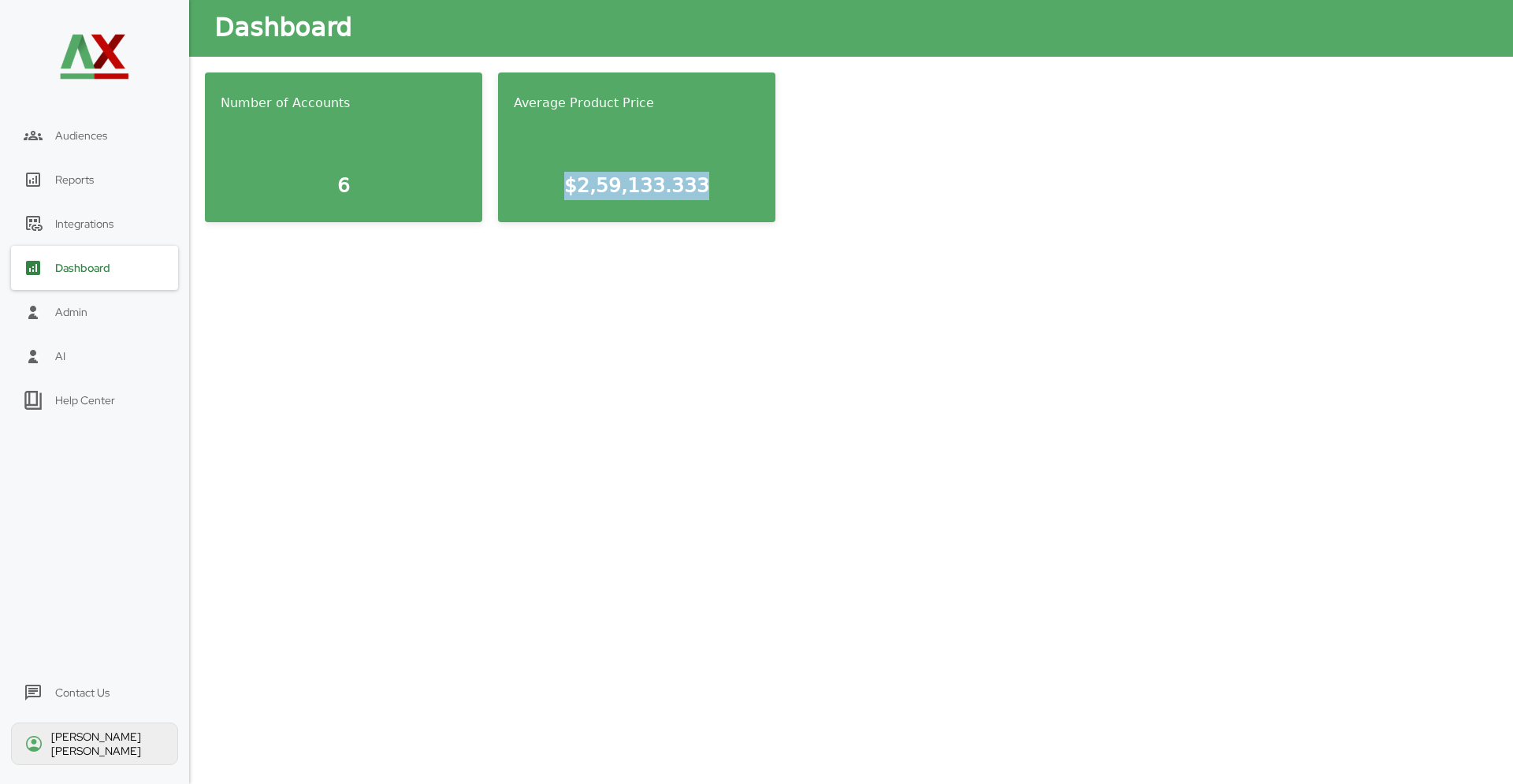
drag, startPoint x: 527, startPoint y: 188, endPoint x: 847, endPoint y: 188, distance: 320.0
click at [847, 188] on div "Number of Accounts 6 Average Product Price $ 2,59,133.333" at bounding box center [851, 147] width 1293 height 149
click at [81, 310] on div "Admin" at bounding box center [71, 311] width 32 height 14
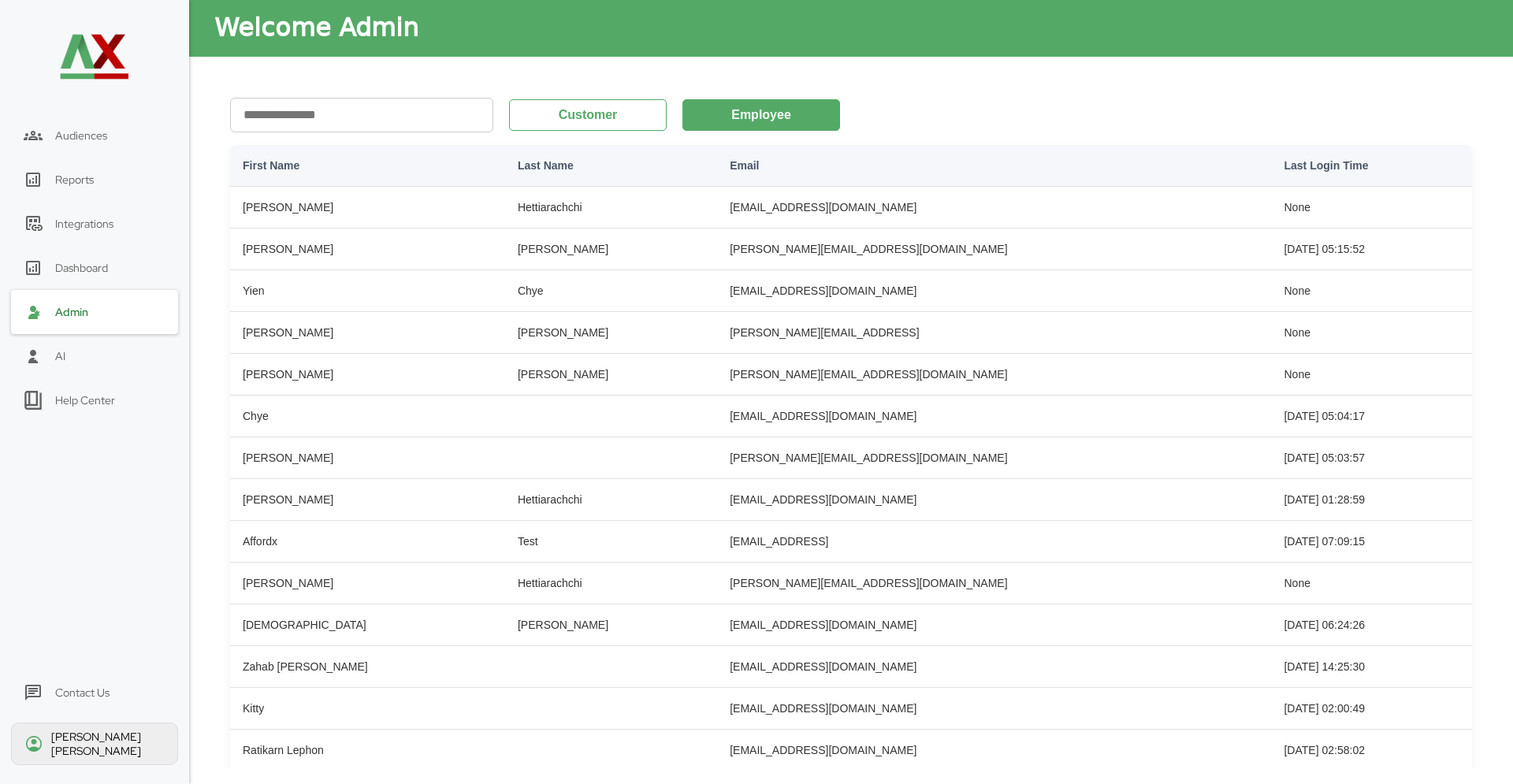
click at [130, 364] on div "AI" at bounding box center [94, 356] width 167 height 44
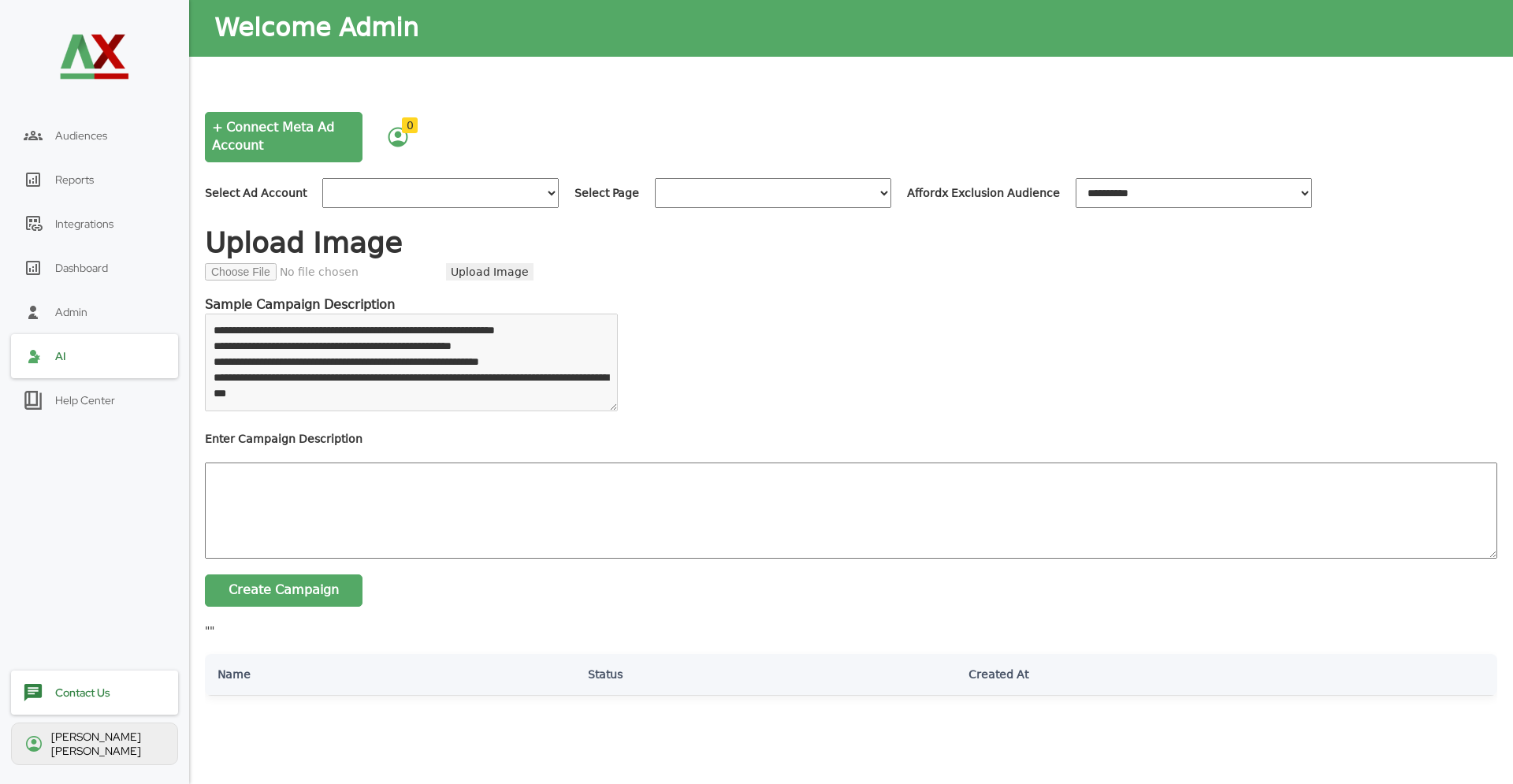
click at [130, 399] on div "Help Center" at bounding box center [94, 399] width 167 height 44
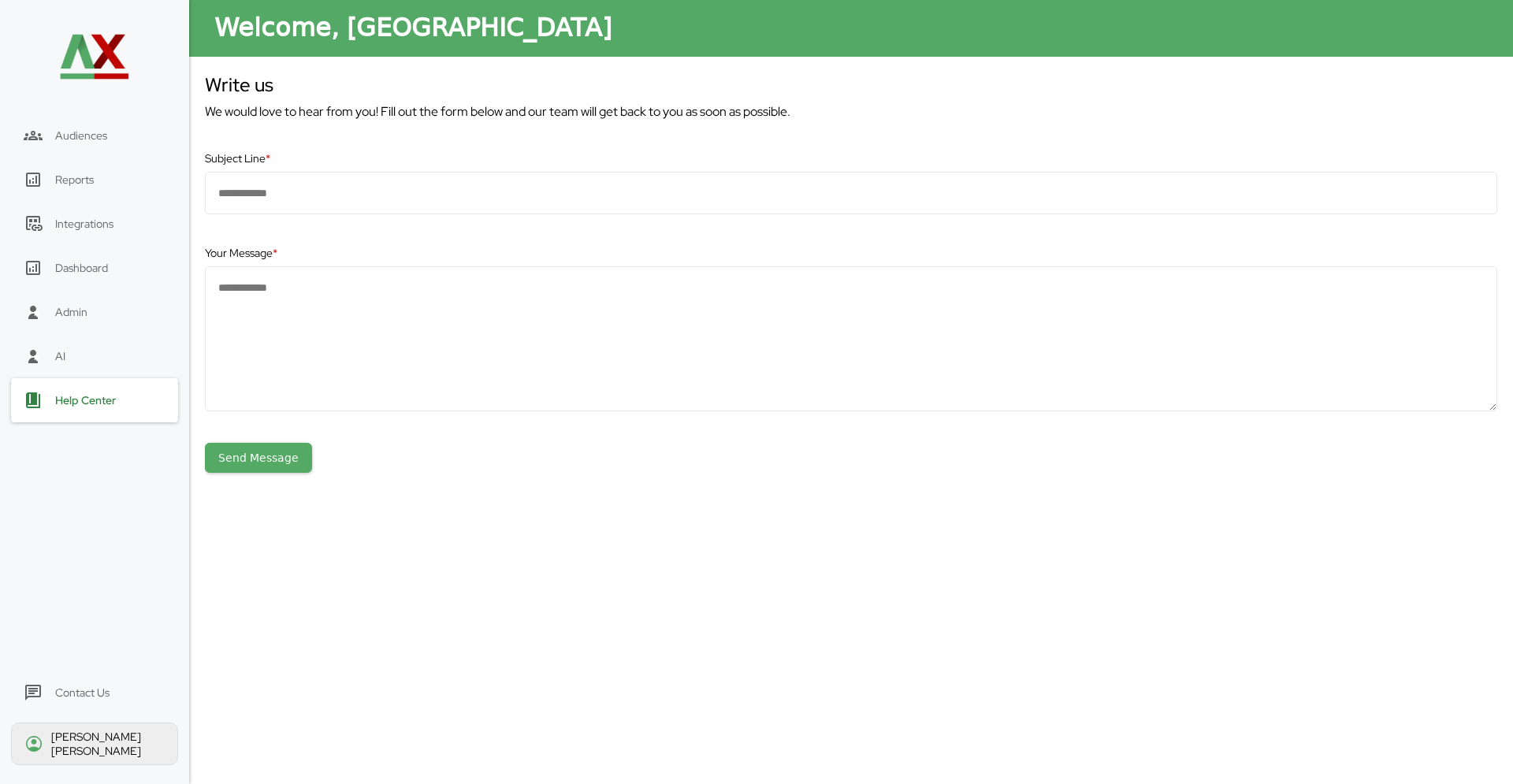
click at [362, 199] on input "text" at bounding box center [851, 193] width 1293 height 43
click at [281, 358] on textarea at bounding box center [851, 339] width 1293 height 145
click at [494, 181] on input "text" at bounding box center [851, 193] width 1293 height 43
click at [52, 691] on div "Contact Us" at bounding box center [94, 692] width 167 height 44
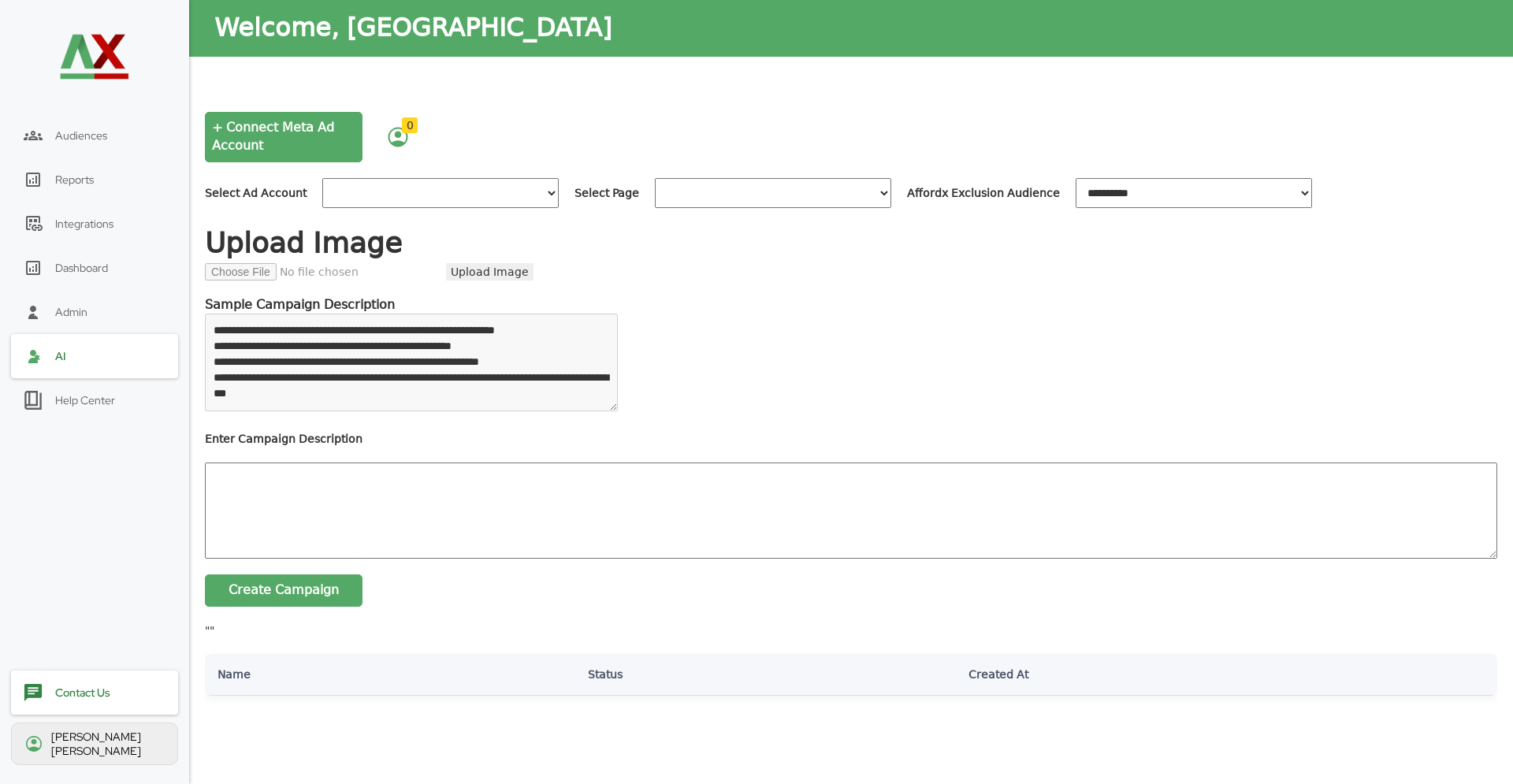
click at [128, 738] on div "[PERSON_NAME]" at bounding box center [94, 744] width 167 height 43
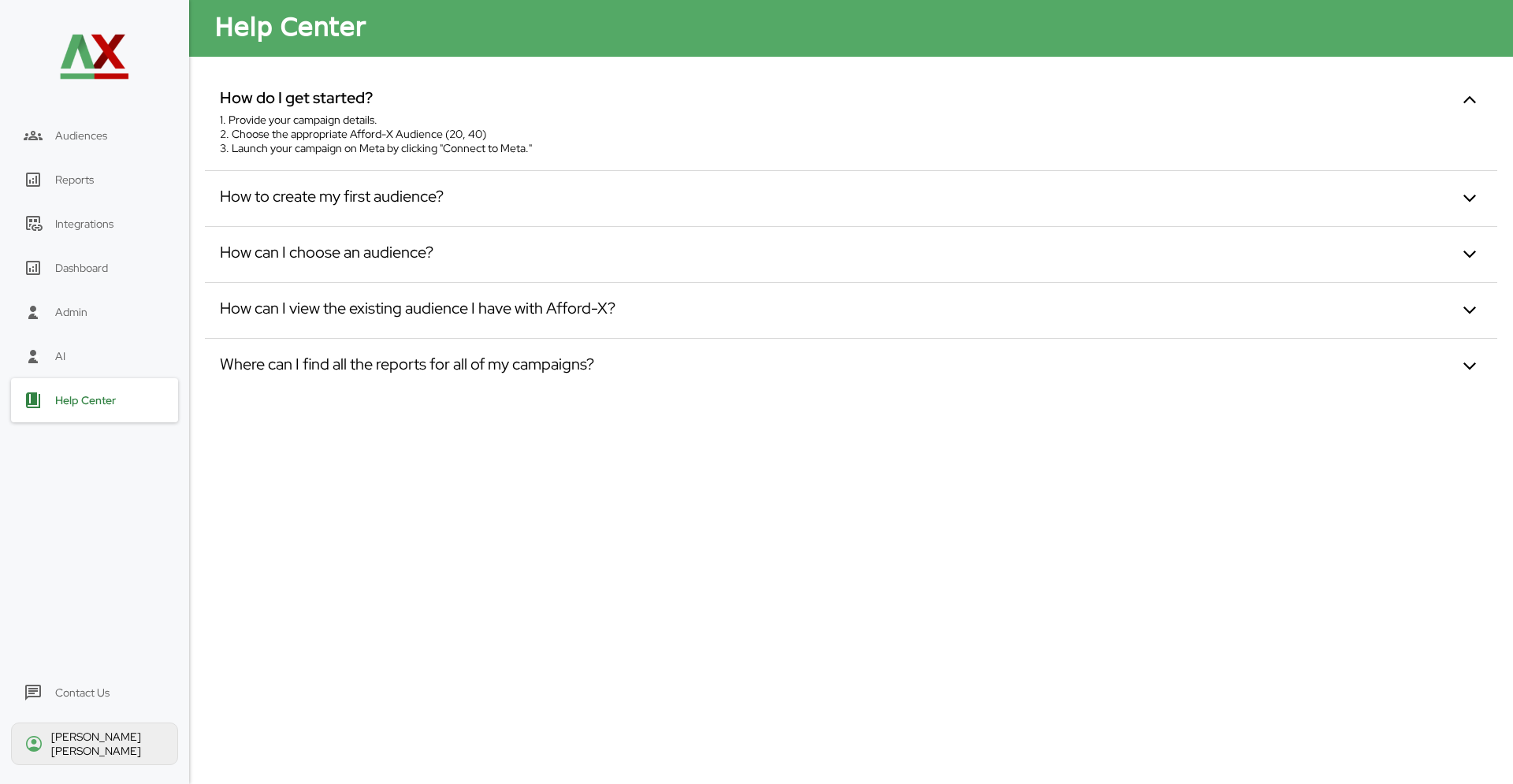
click at [99, 695] on div "Contact Us" at bounding box center [83, 692] width 54 height 14
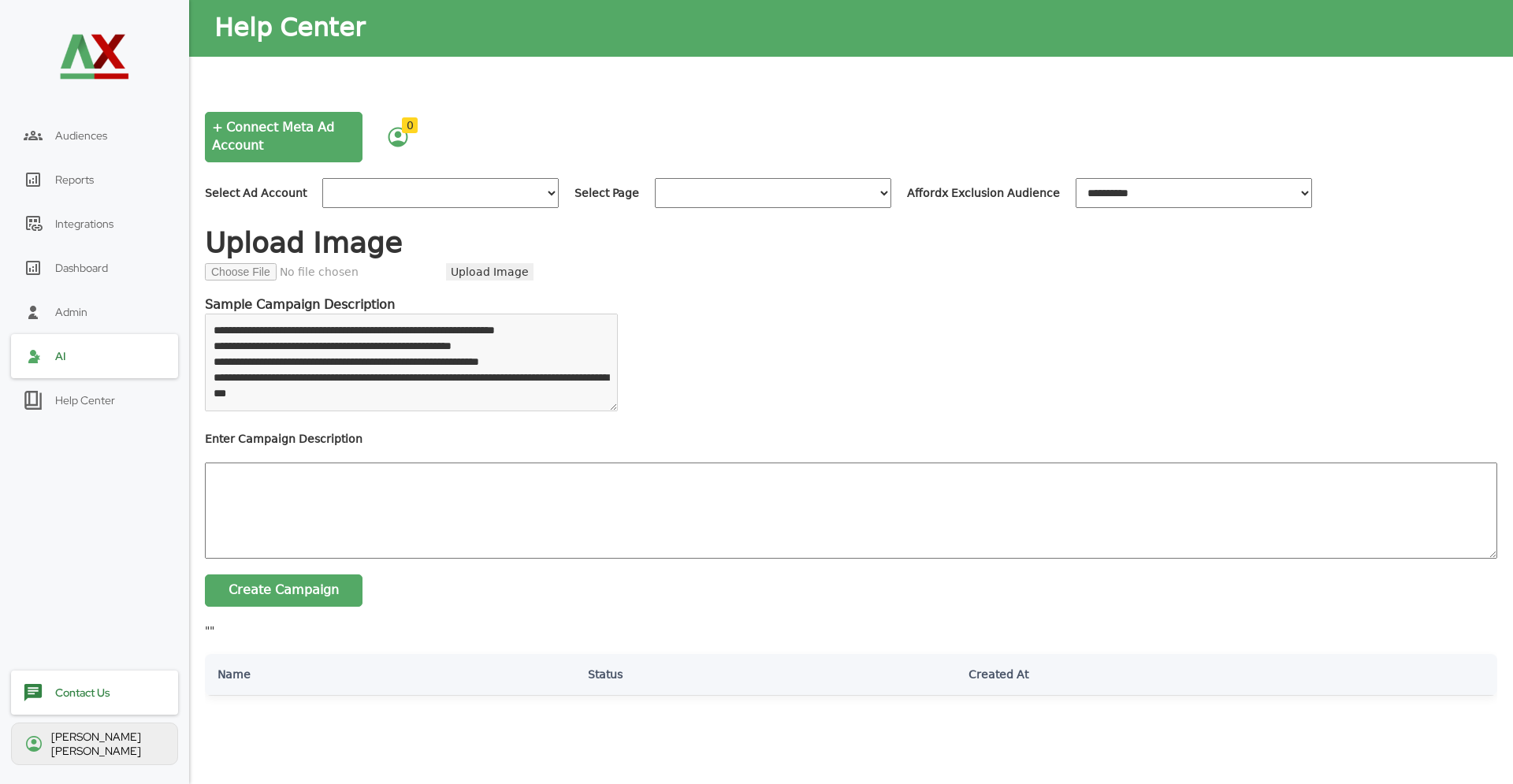
click at [110, 700] on div "Contact Us" at bounding box center [83, 692] width 55 height 14
click at [98, 760] on div "[PERSON_NAME]" at bounding box center [94, 744] width 167 height 43
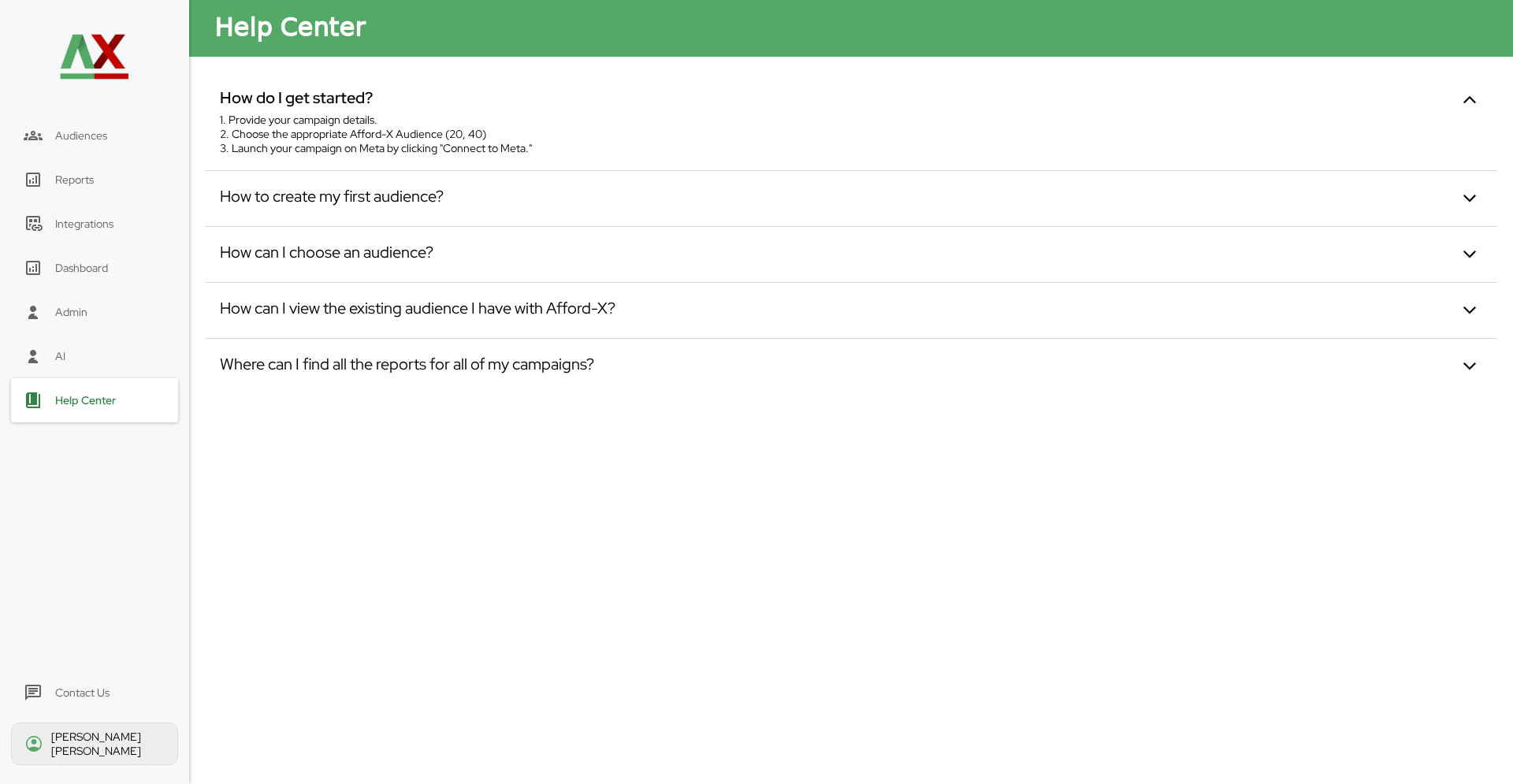
click at [111, 698] on div "Contact Us" at bounding box center [94, 692] width 167 height 44
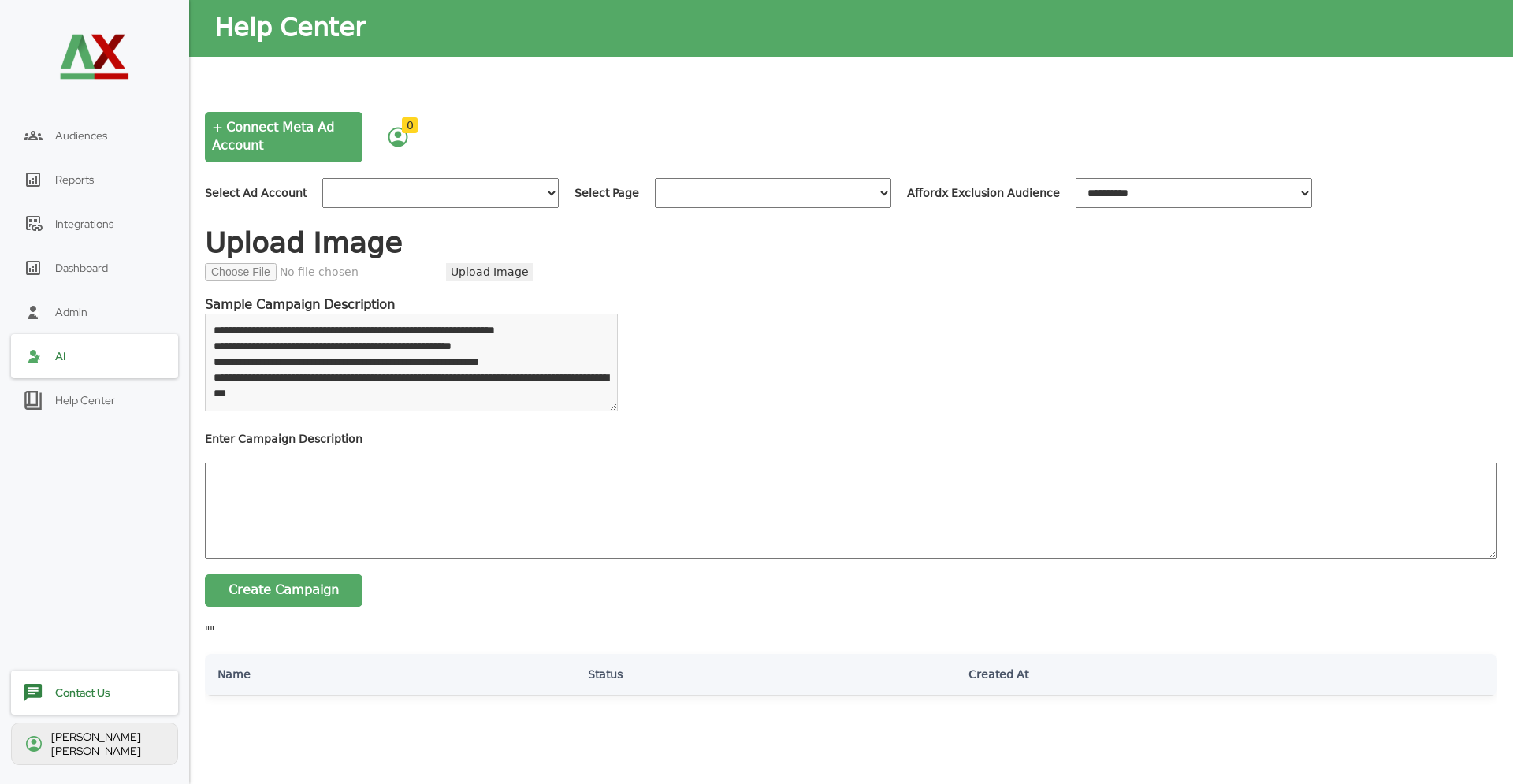
click at [322, 178] on select at bounding box center [440, 193] width 236 height 30
click at [448, 189] on select at bounding box center [440, 193] width 236 height 30
click at [655, 178] on select at bounding box center [773, 193] width 236 height 30
click at [810, 191] on select at bounding box center [773, 193] width 236 height 30
click at [1197, 199] on select "******* ** ******* ** ******* ** ******* **" at bounding box center [1194, 193] width 236 height 30
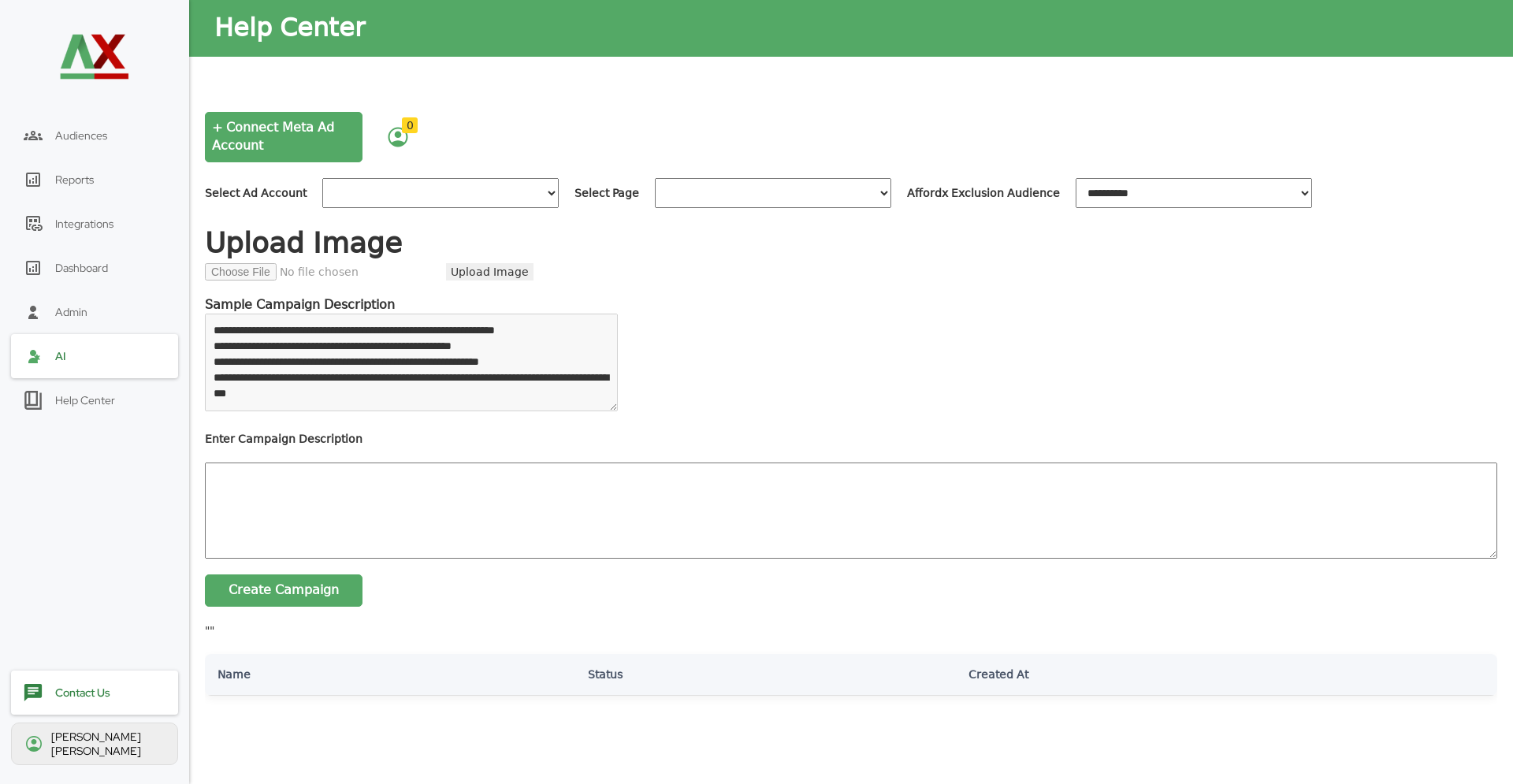
click at [322, 178] on select at bounding box center [440, 193] width 236 height 30
click at [532, 196] on select at bounding box center [440, 193] width 236 height 30
click at [128, 743] on div "[PERSON_NAME]" at bounding box center [107, 744] width 113 height 28
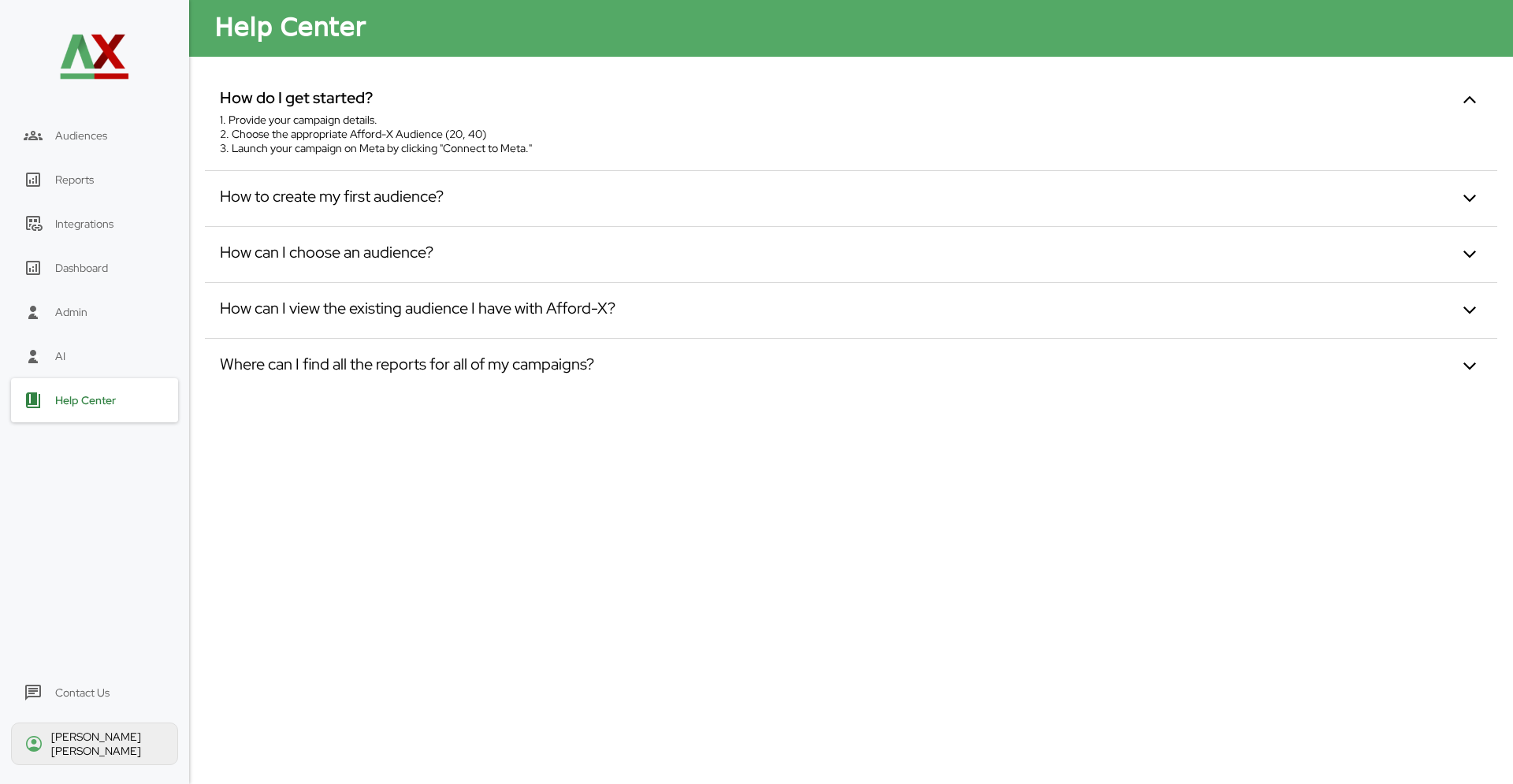
click at [130, 701] on div "Contact Us" at bounding box center [94, 692] width 167 height 44
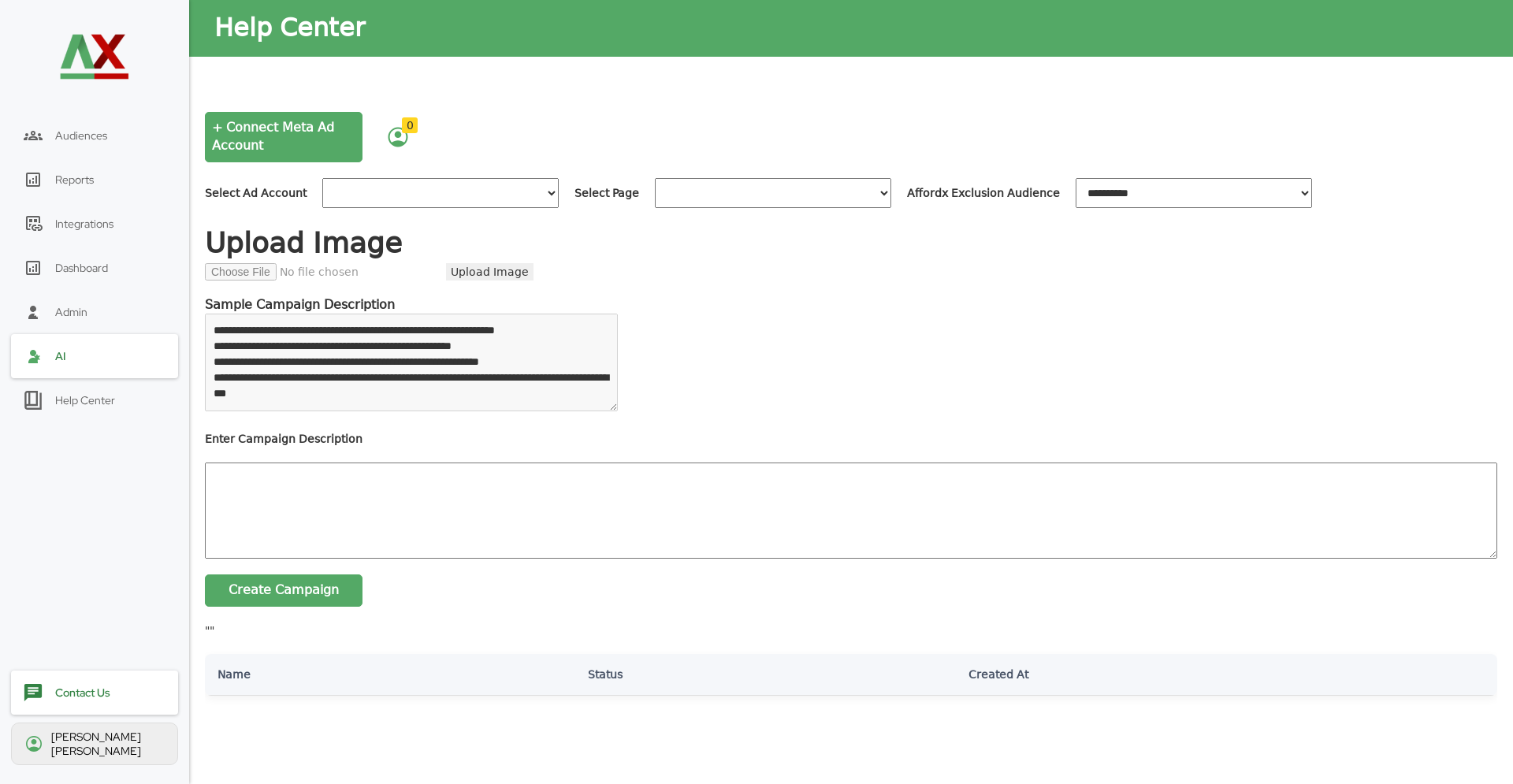
click at [54, 413] on div "Help Center" at bounding box center [94, 399] width 167 height 44
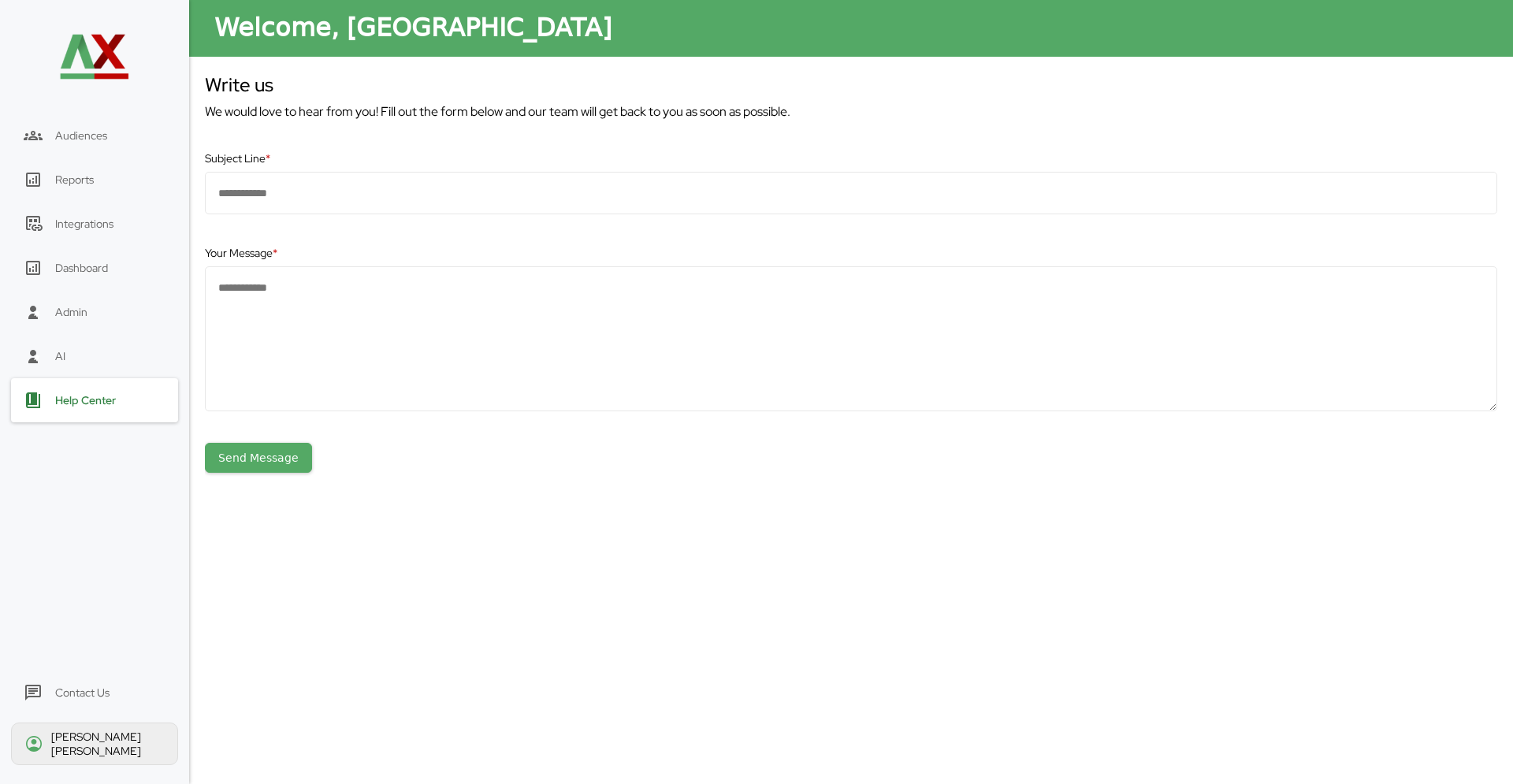
click at [110, 404] on div "Help Center" at bounding box center [86, 399] width 61 height 14
click at [101, 352] on div "AI" at bounding box center [94, 356] width 167 height 44
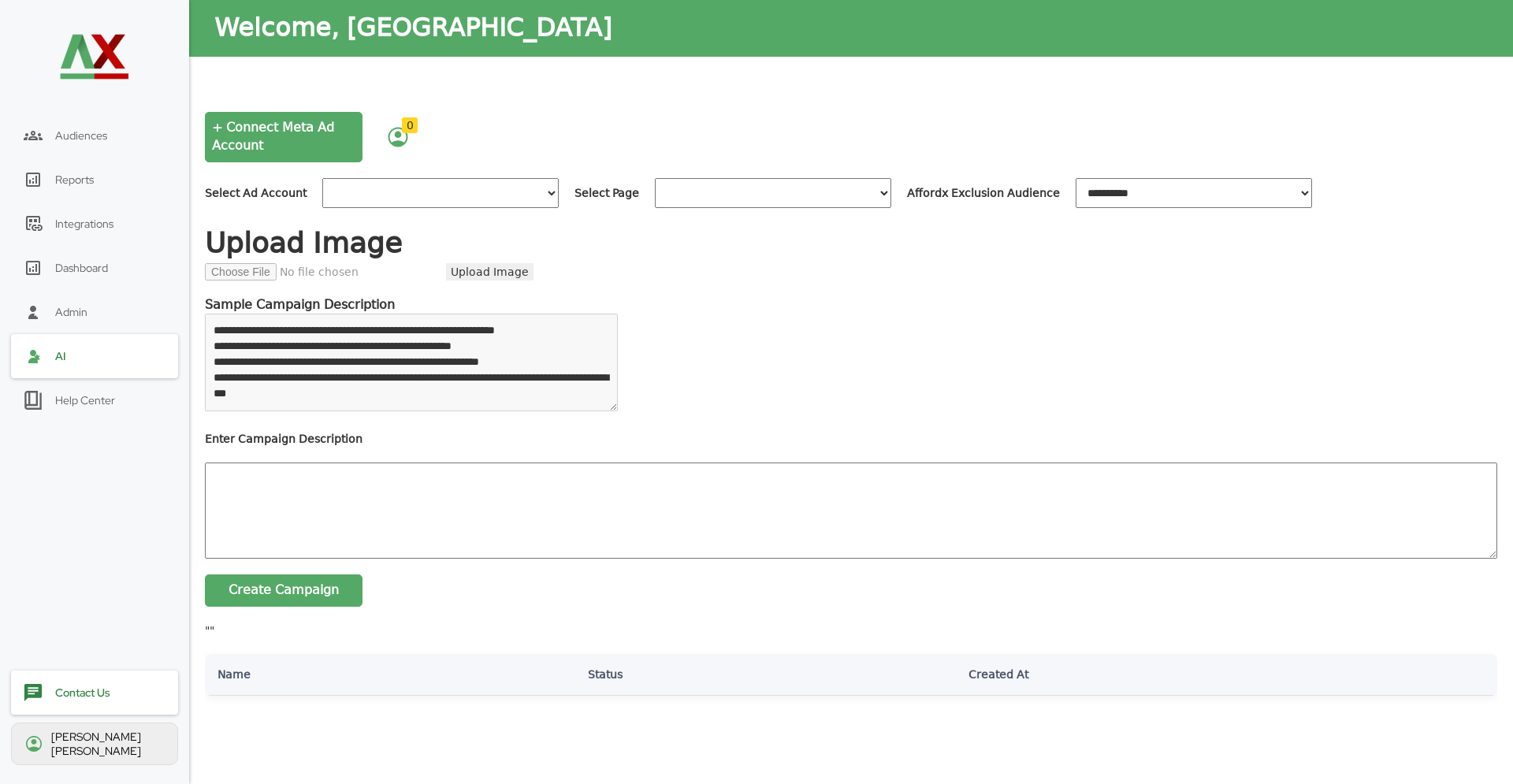
click at [84, 399] on div "Help Center" at bounding box center [85, 399] width 60 height 14
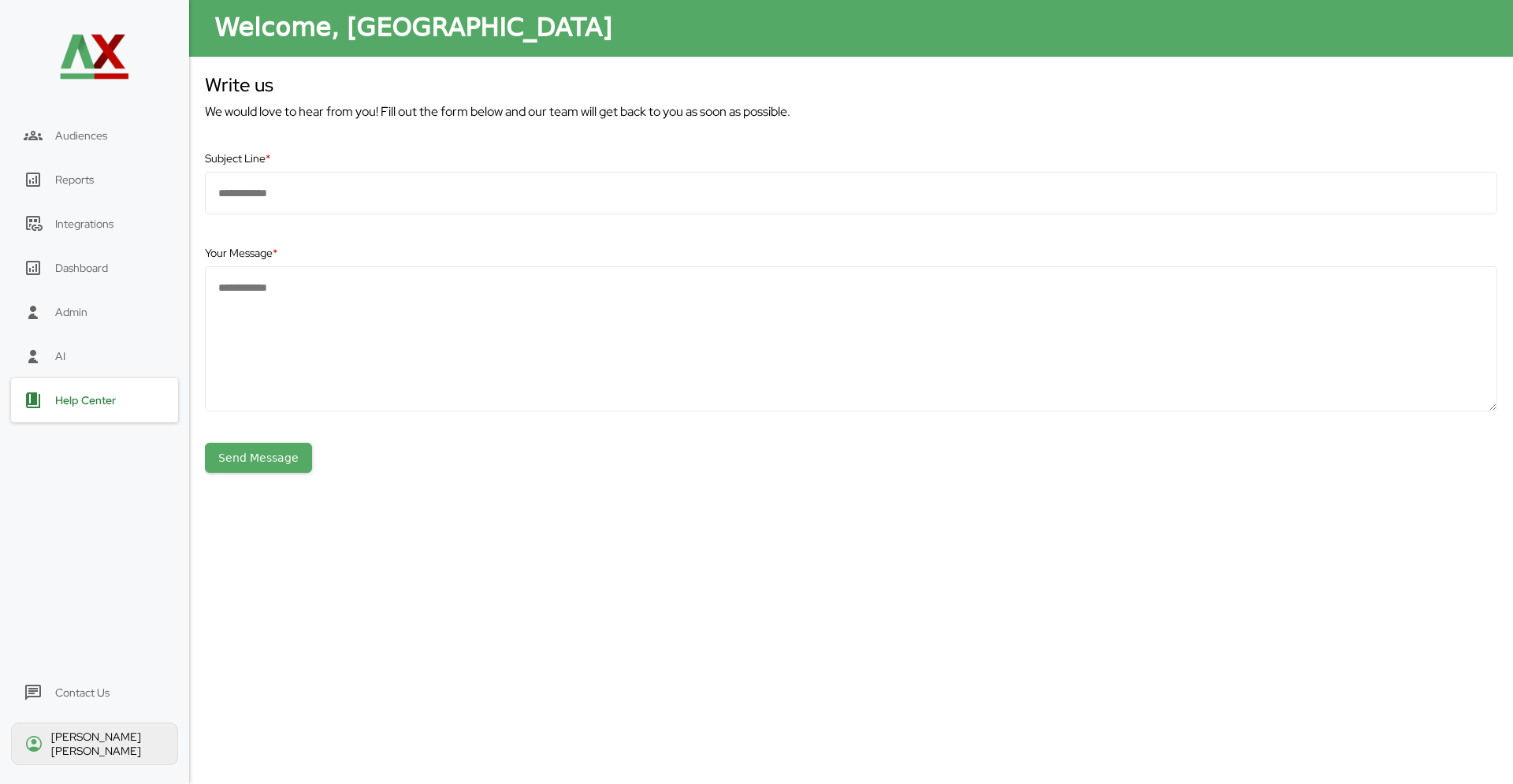
drag, startPoint x: 102, startPoint y: 679, endPoint x: 81, endPoint y: 734, distance: 58.9
click at [97, 690] on div "Audiences Reports Integrations Dashboard Admin AI Help Center Contact Us [PERSO…" at bounding box center [94, 392] width 189 height 784
click at [81, 714] on div "Contact Us" at bounding box center [94, 692] width 167 height 44
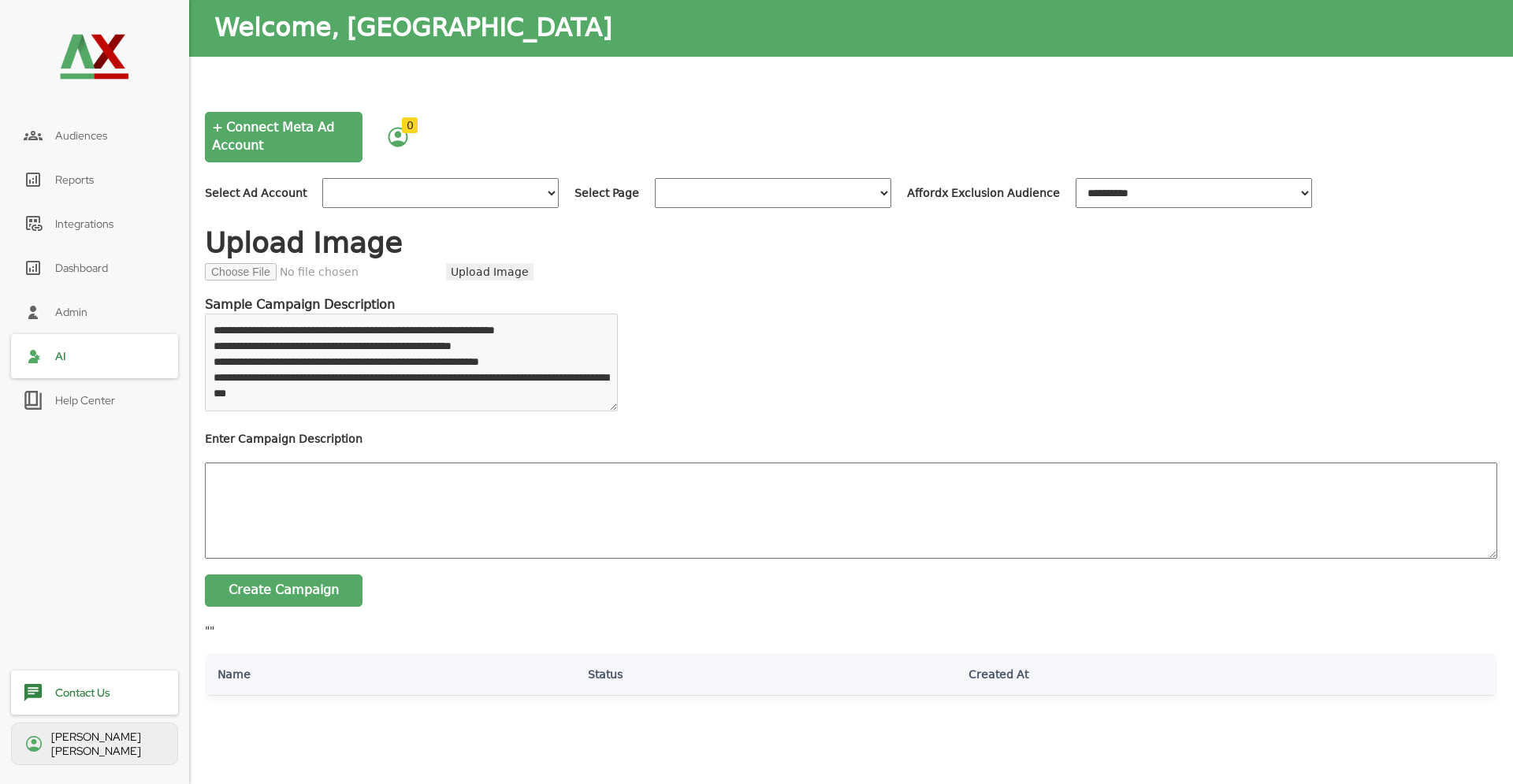
click at [139, 396] on div "Help Center" at bounding box center [94, 399] width 167 height 44
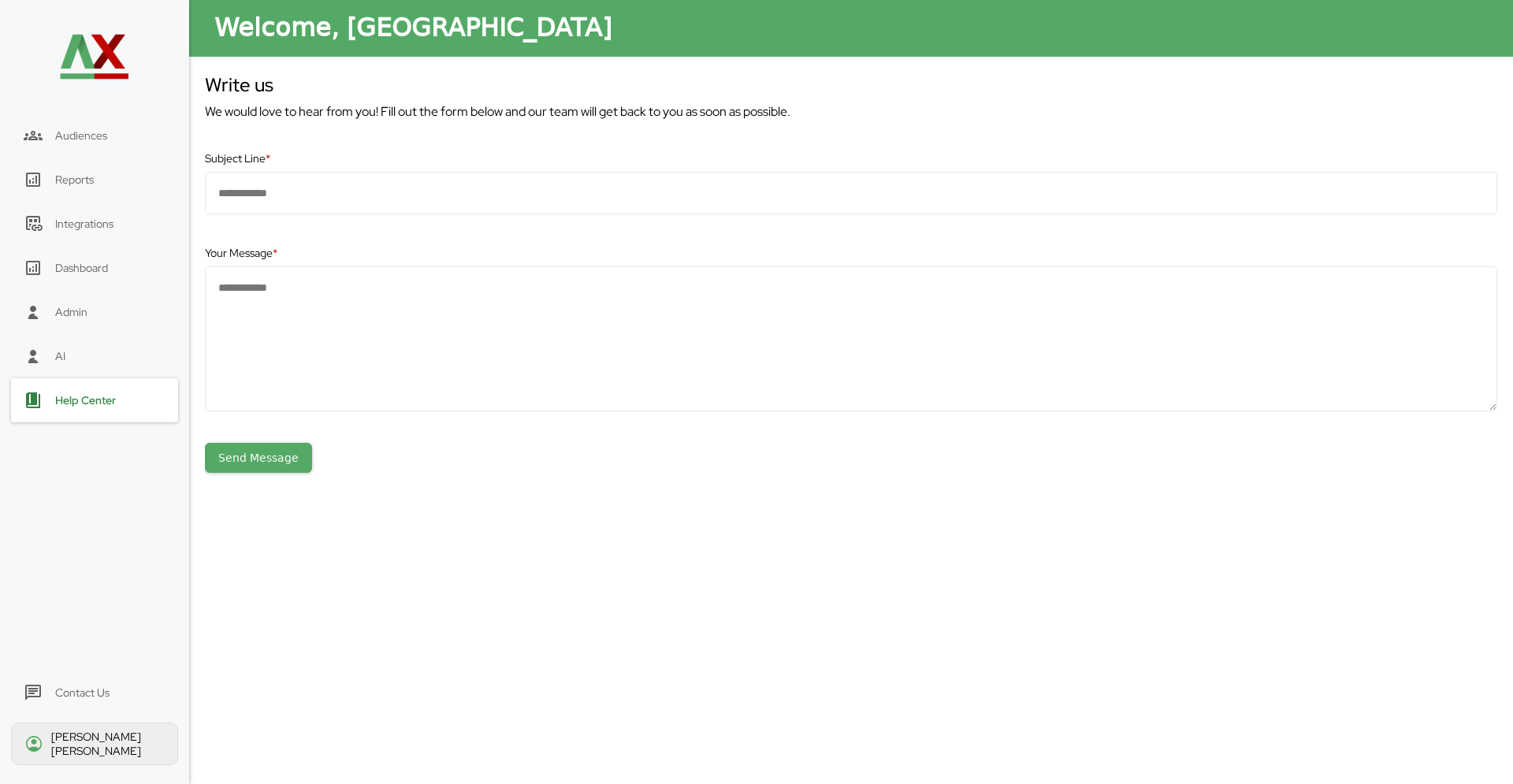
click at [139, 396] on div "Help Center" at bounding box center [94, 399] width 167 height 44
click at [92, 756] on div "[PERSON_NAME]" at bounding box center [94, 744] width 167 height 43
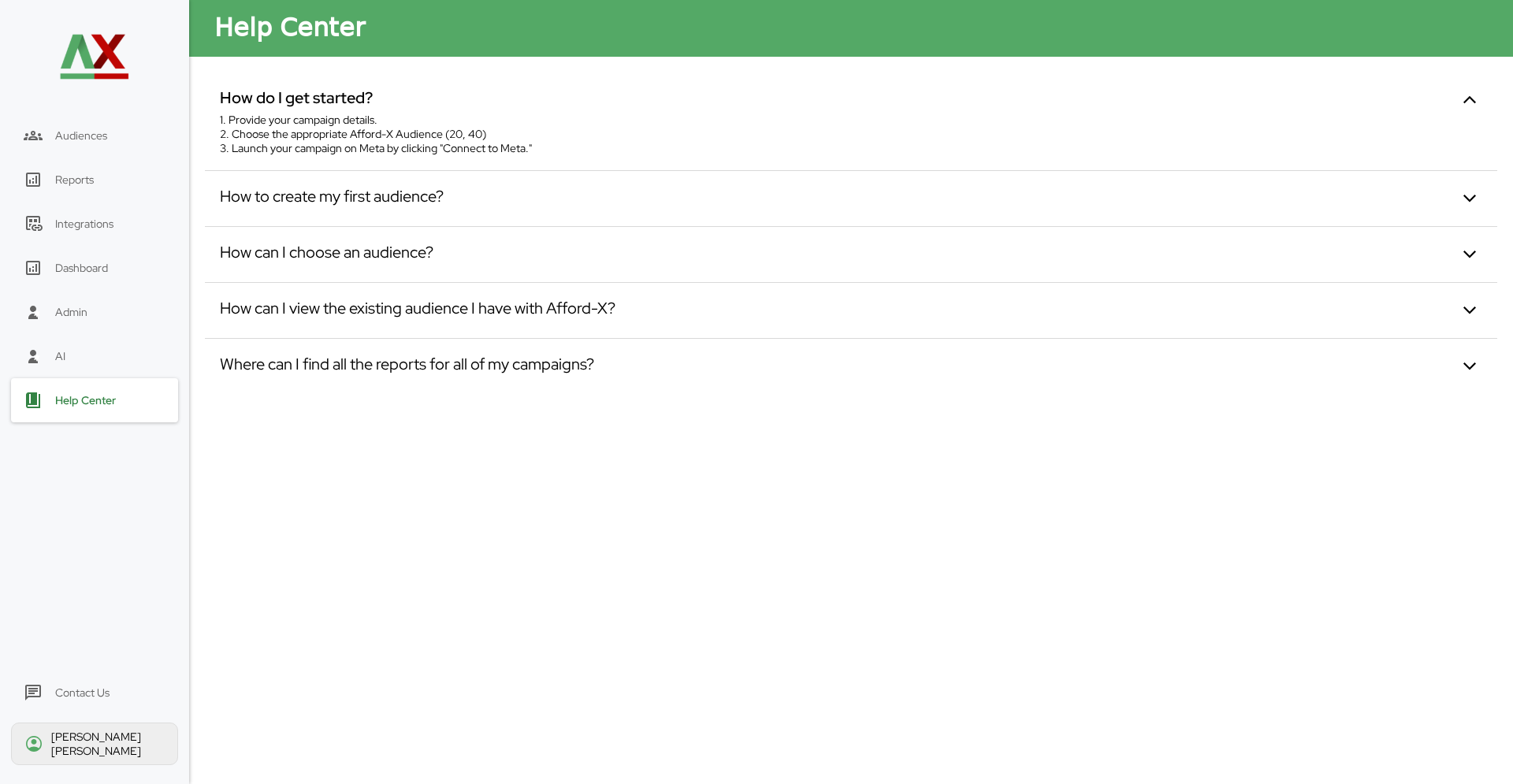
click at [99, 747] on div "[PERSON_NAME]" at bounding box center [107, 744] width 113 height 28
click at [100, 749] on div "[PERSON_NAME]" at bounding box center [107, 744] width 113 height 28
click at [95, 700] on div "Contact Us" at bounding box center [83, 692] width 54 height 14
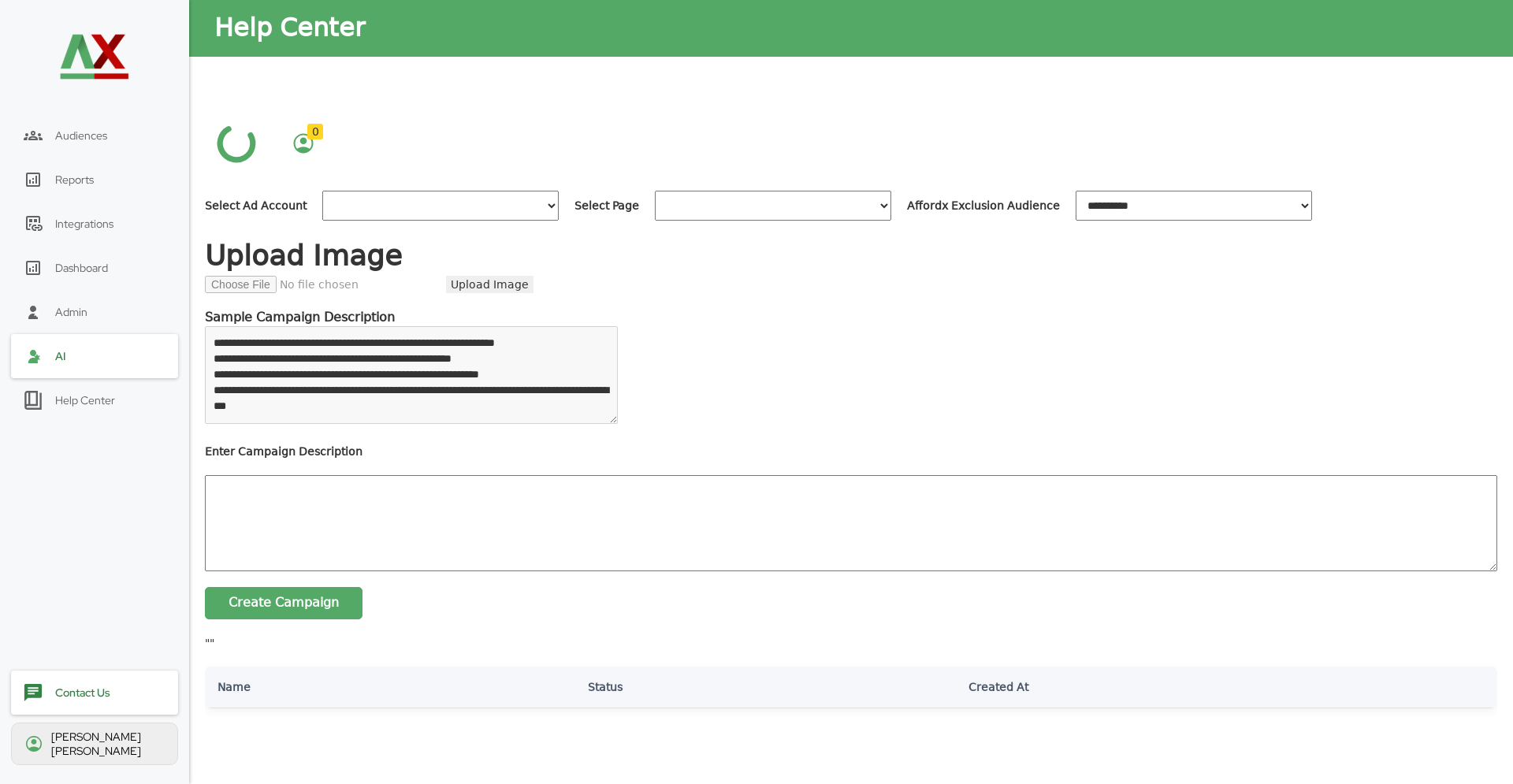
click at [91, 730] on div "Contact Us [PERSON_NAME]" at bounding box center [94, 717] width 167 height 95
